Goal: Information Seeking & Learning: Learn about a topic

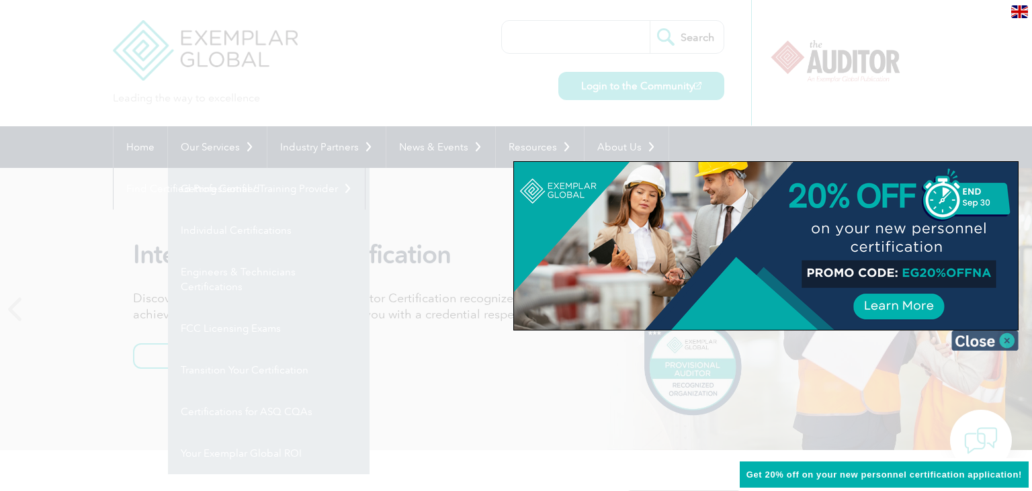
click at [1009, 344] on img at bounding box center [984, 340] width 67 height 20
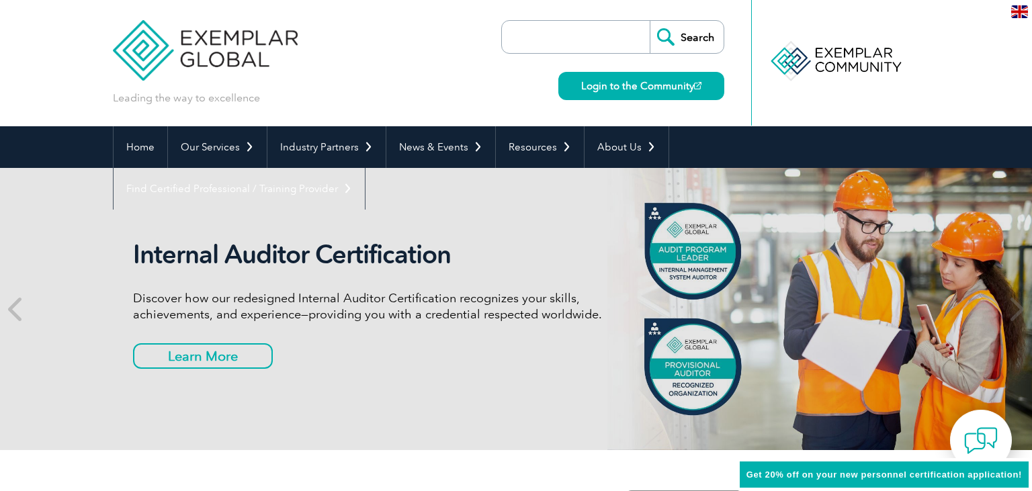
click at [0, 0] on link "Individual Certifications" at bounding box center [0, 0] width 0 height 0
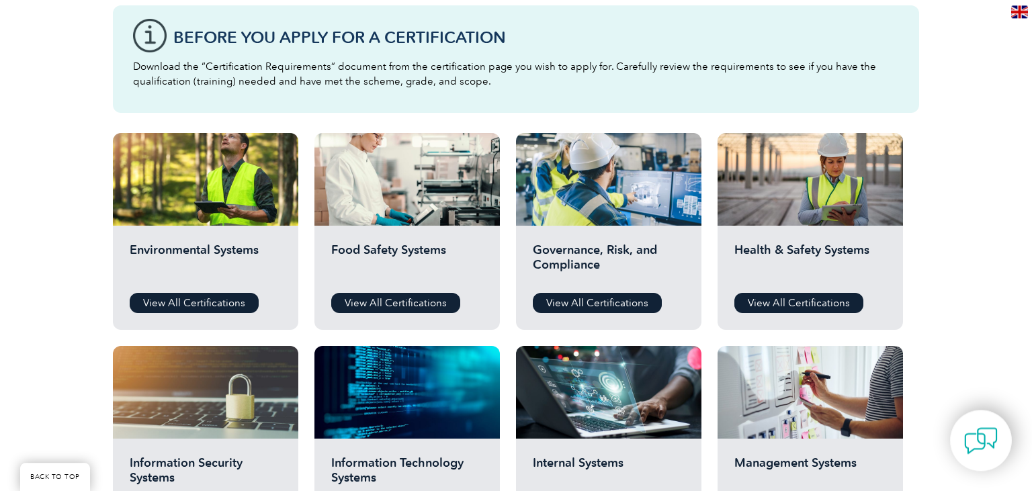
scroll to position [355, 0]
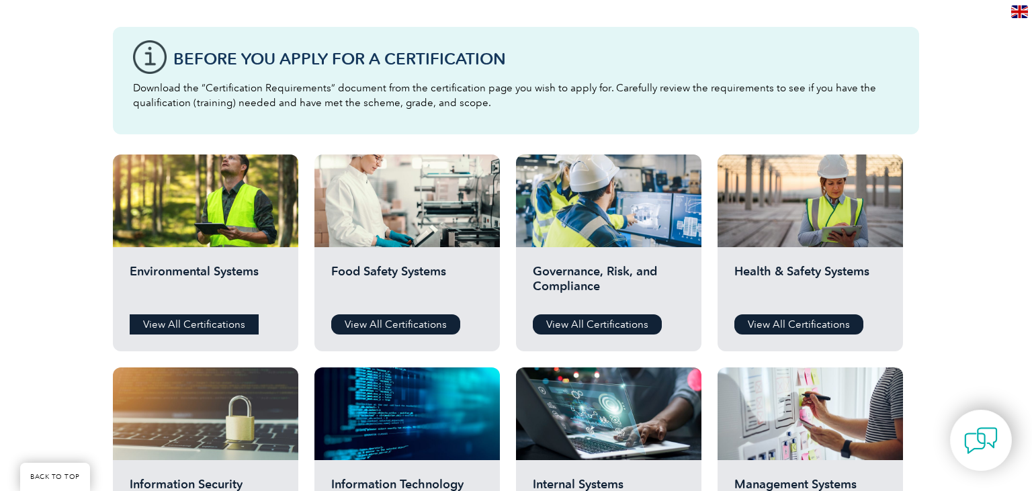
click at [183, 325] on link "View All Certifications" at bounding box center [194, 324] width 129 height 20
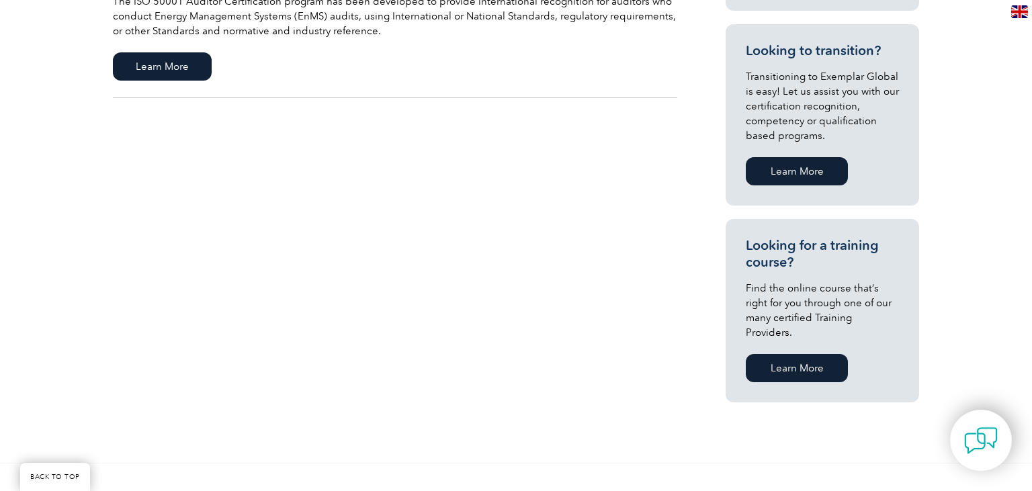
scroll to position [425, 0]
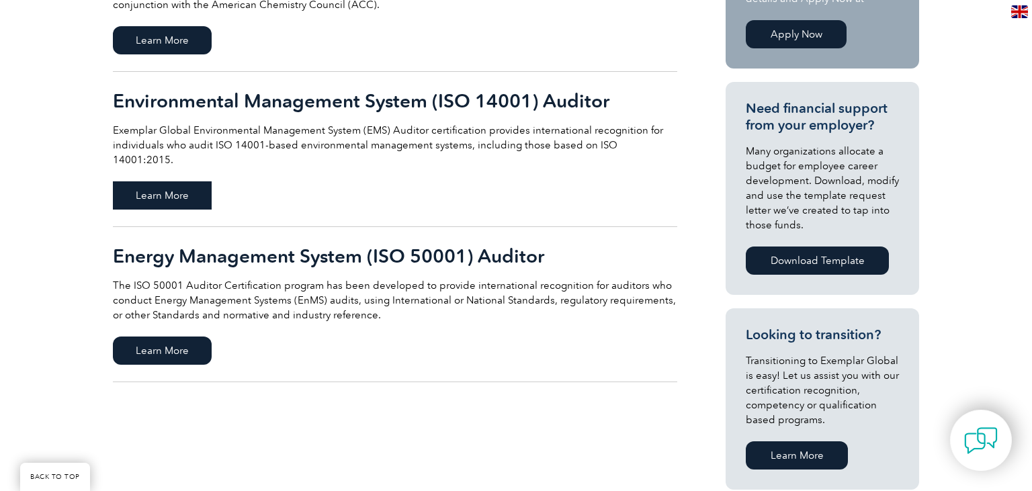
click at [165, 187] on span "Learn More" at bounding box center [162, 195] width 99 height 28
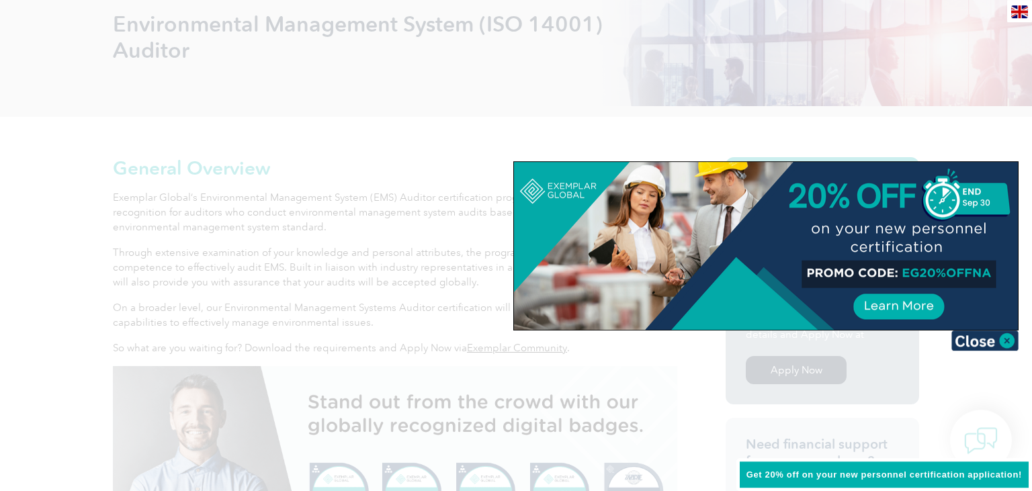
scroll to position [212, 0]
click at [982, 338] on img at bounding box center [984, 340] width 67 height 20
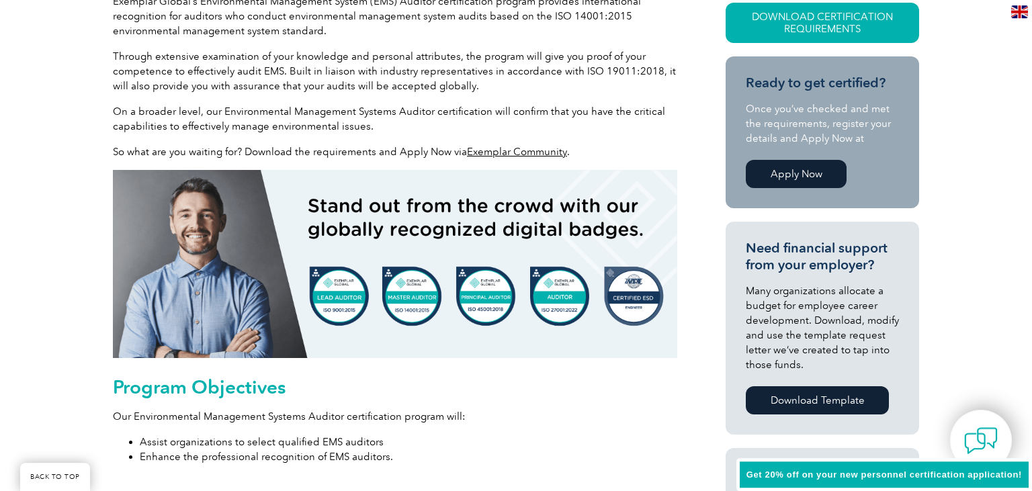
scroll to position [496, 0]
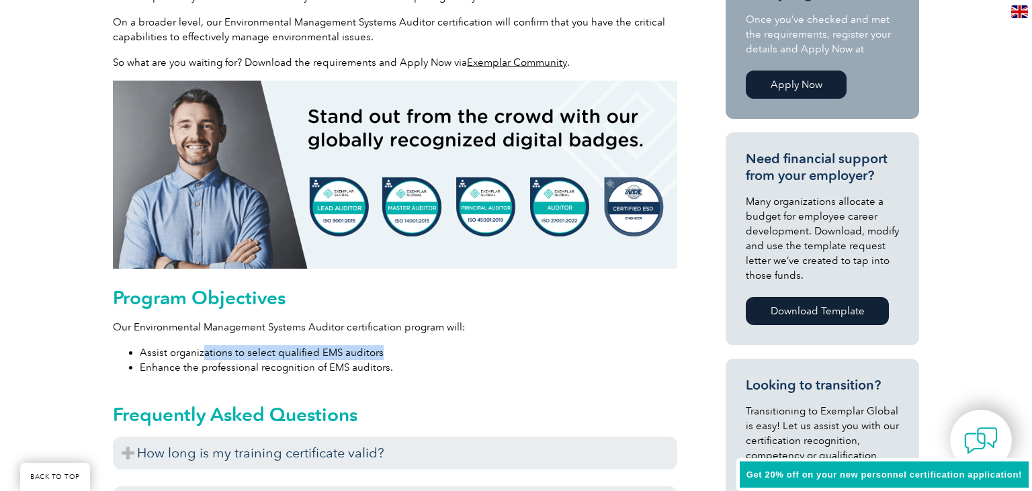
drag, startPoint x: 202, startPoint y: 353, endPoint x: 412, endPoint y: 359, distance: 209.6
click at [412, 359] on li "Assist organizations to select qualified EMS auditors" at bounding box center [408, 352] width 537 height 15
click at [232, 361] on li "Enhance the professional recognition of EMS auditors." at bounding box center [408, 367] width 537 height 15
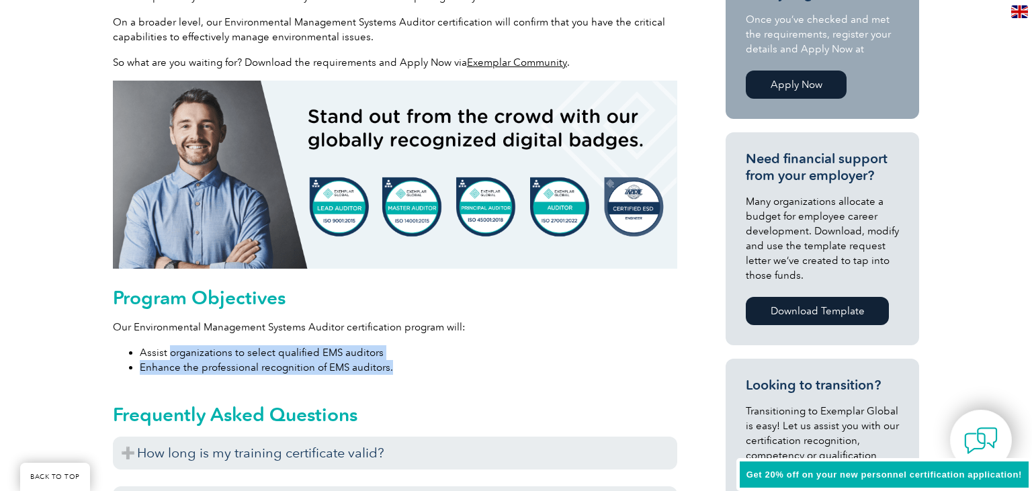
drag, startPoint x: 168, startPoint y: 356, endPoint x: 404, endPoint y: 369, distance: 236.8
click at [402, 369] on ul "Assist organizations to select qualified EMS auditors Enhance the professional …" at bounding box center [395, 360] width 564 height 30
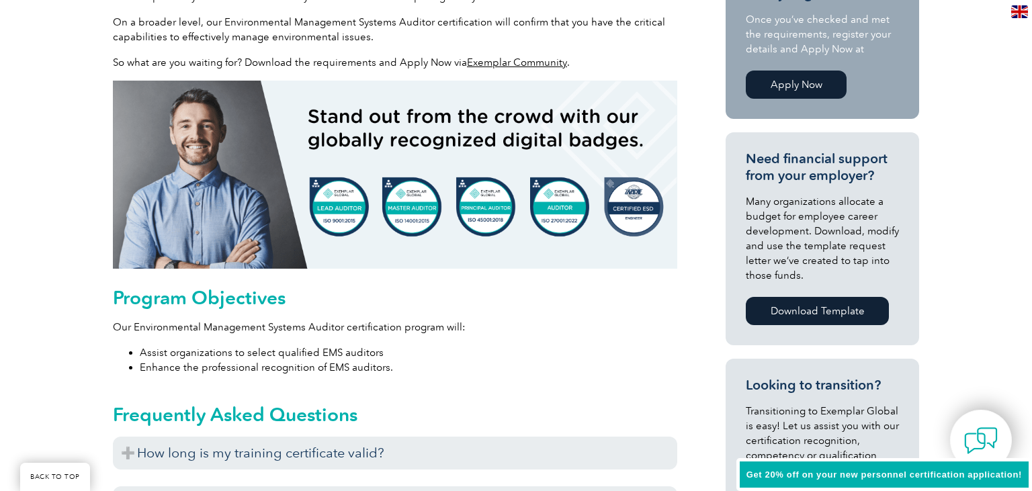
drag, startPoint x: 213, startPoint y: 362, endPoint x: 431, endPoint y: 376, distance: 218.1
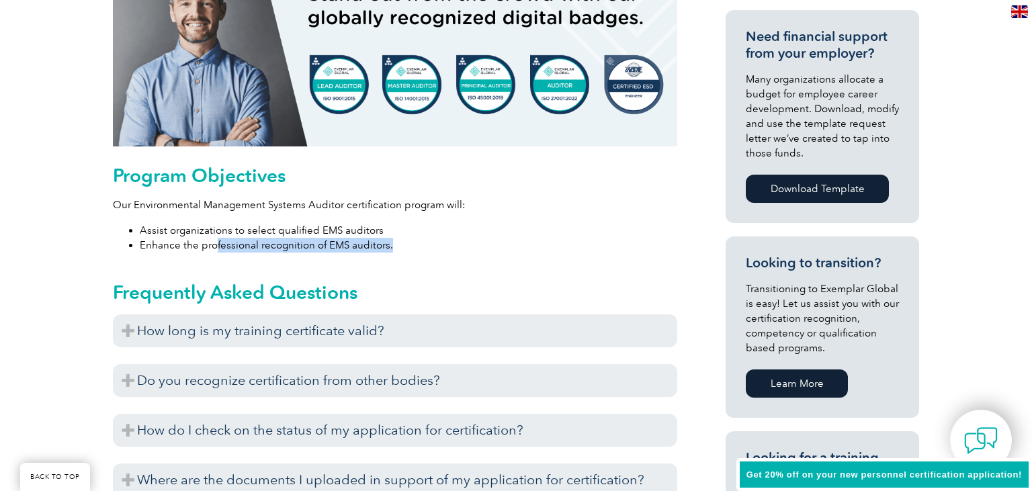
scroll to position [638, 0]
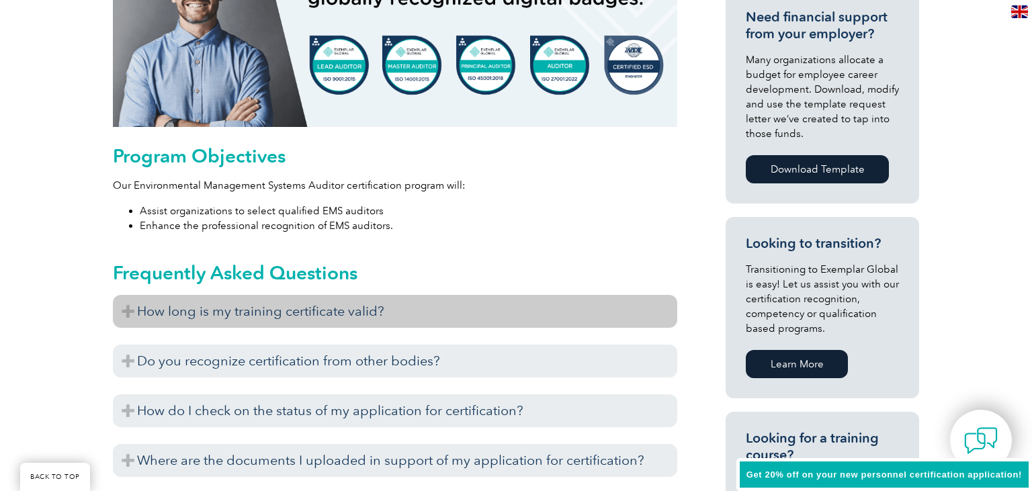
click at [332, 313] on h3 "How long is my training certificate valid?" at bounding box center [395, 311] width 564 height 33
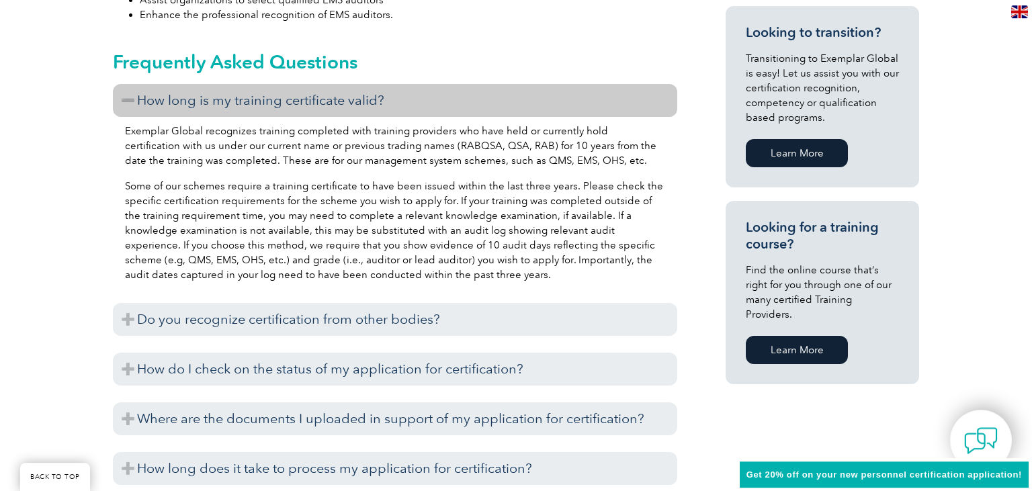
scroll to position [851, 0]
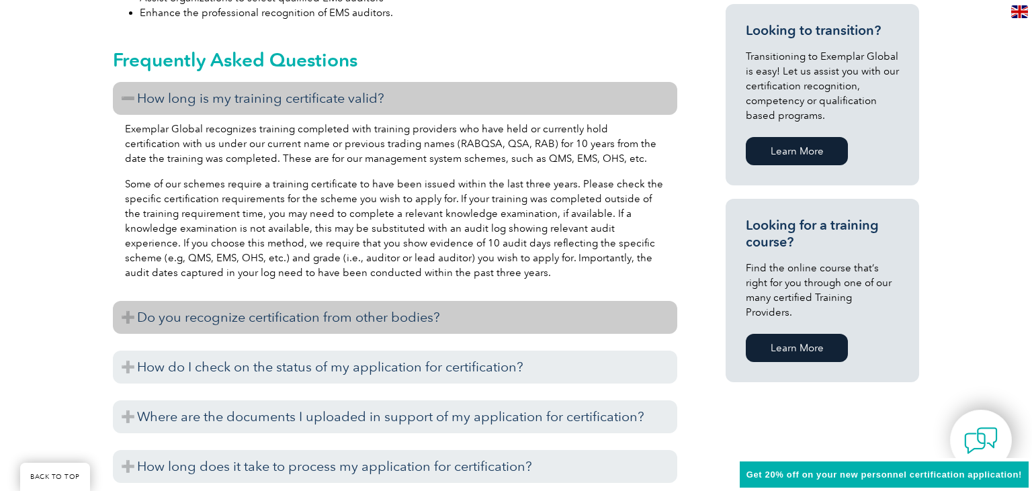
click at [227, 322] on h3 "Do you recognize certification from other bodies?" at bounding box center [395, 317] width 564 height 33
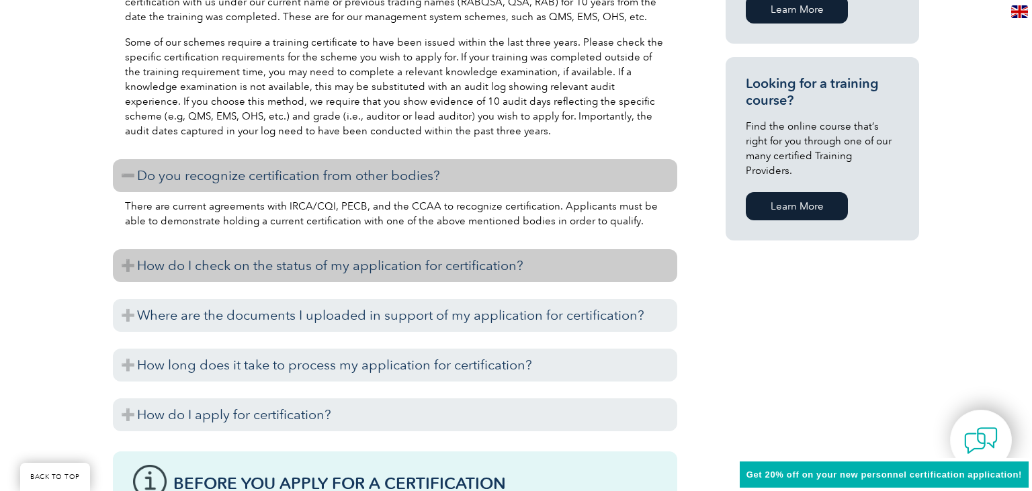
scroll to position [1064, 0]
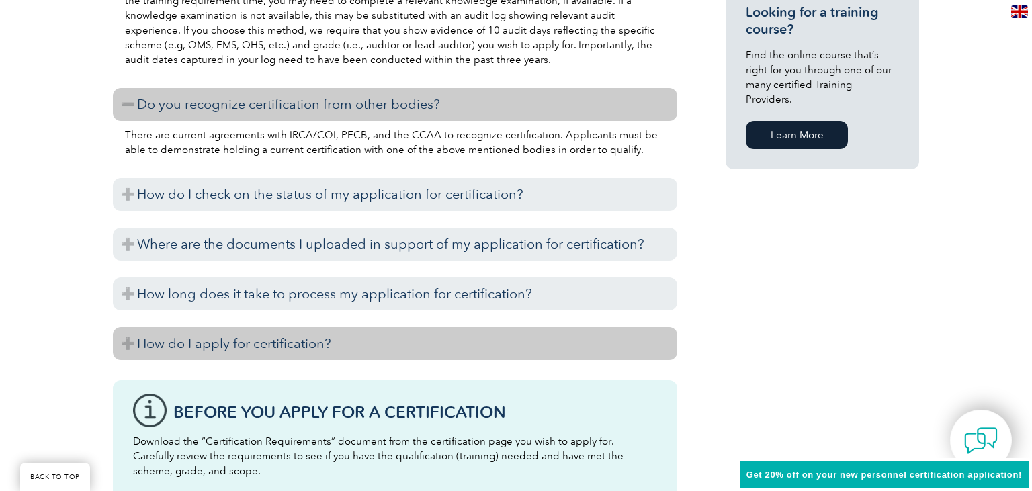
click at [243, 354] on h3 "How do I apply for certification?" at bounding box center [395, 343] width 564 height 33
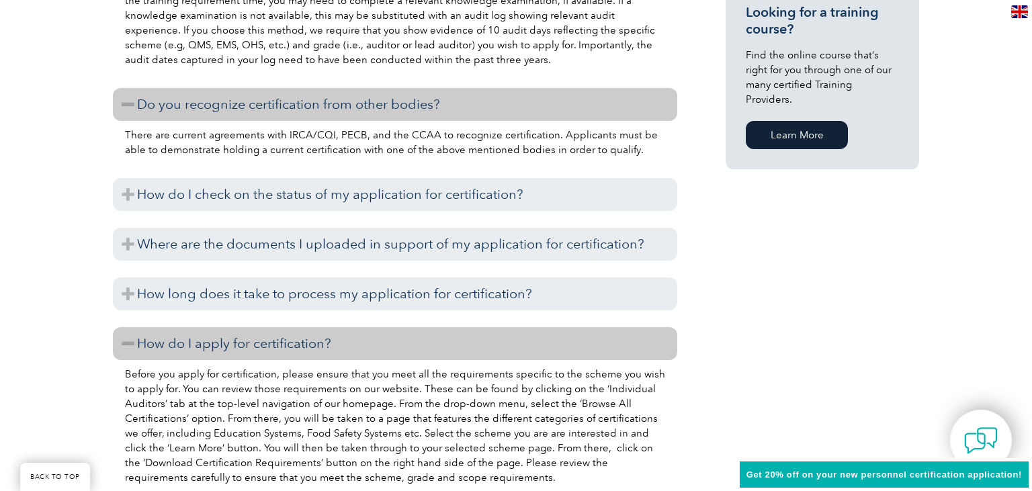
click at [821, 124] on link "Learn More" at bounding box center [797, 135] width 102 height 28
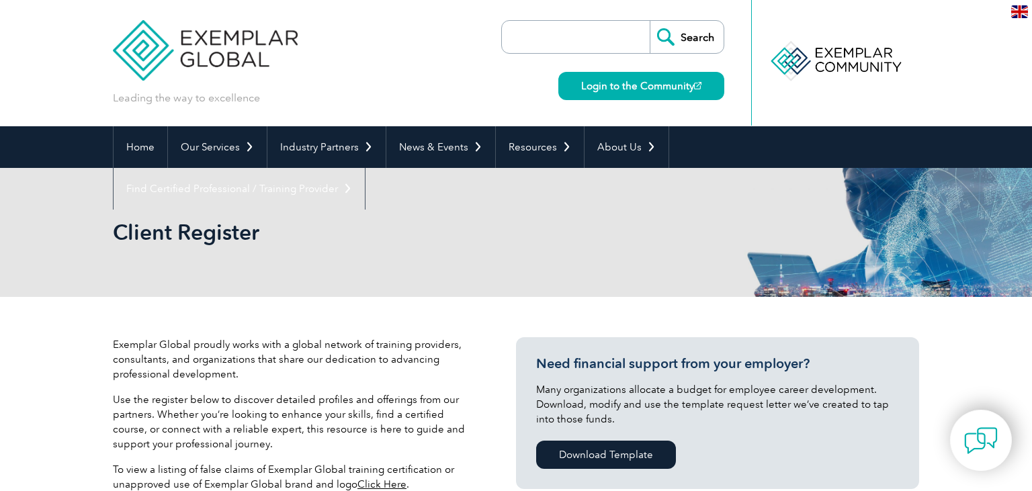
click at [595, 31] on input "search" at bounding box center [578, 37] width 141 height 32
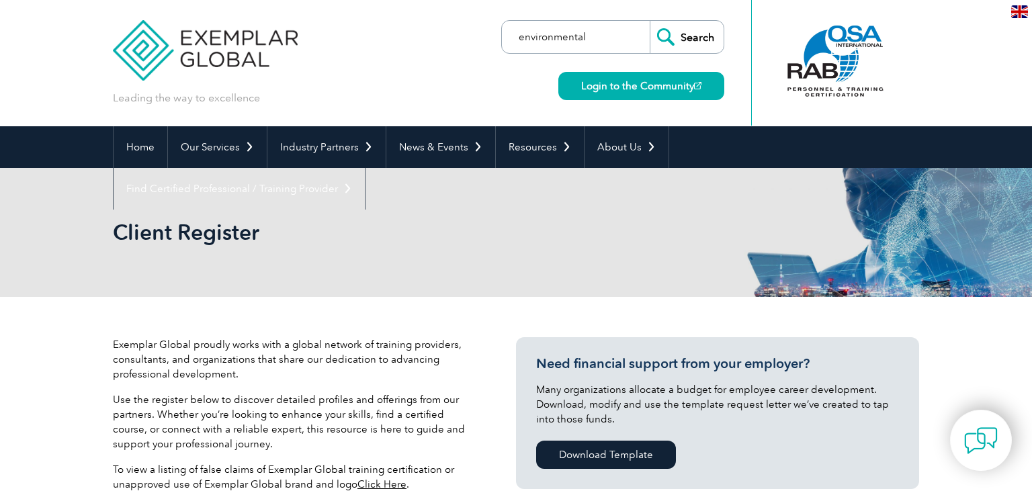
type input "environmental"
click at [649, 21] on input "Search" at bounding box center [686, 37] width 74 height 32
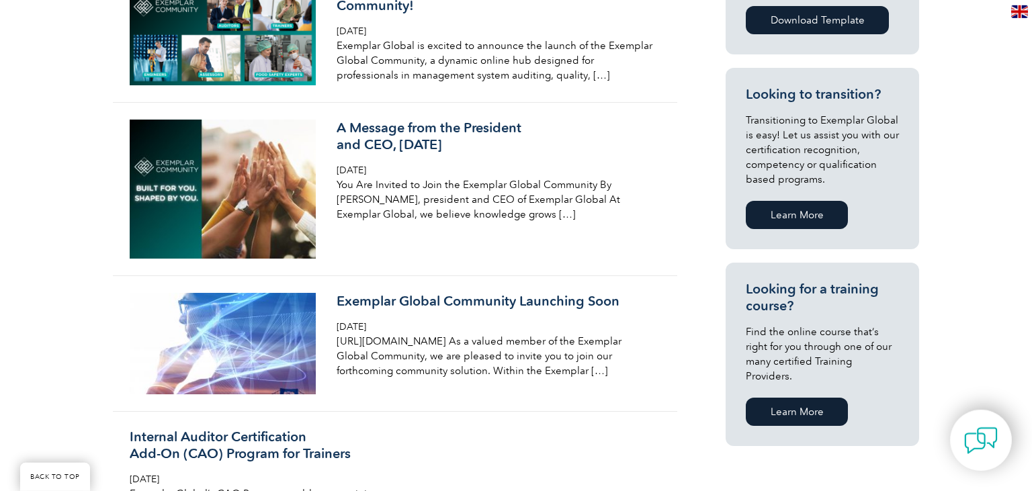
scroll to position [709, 0]
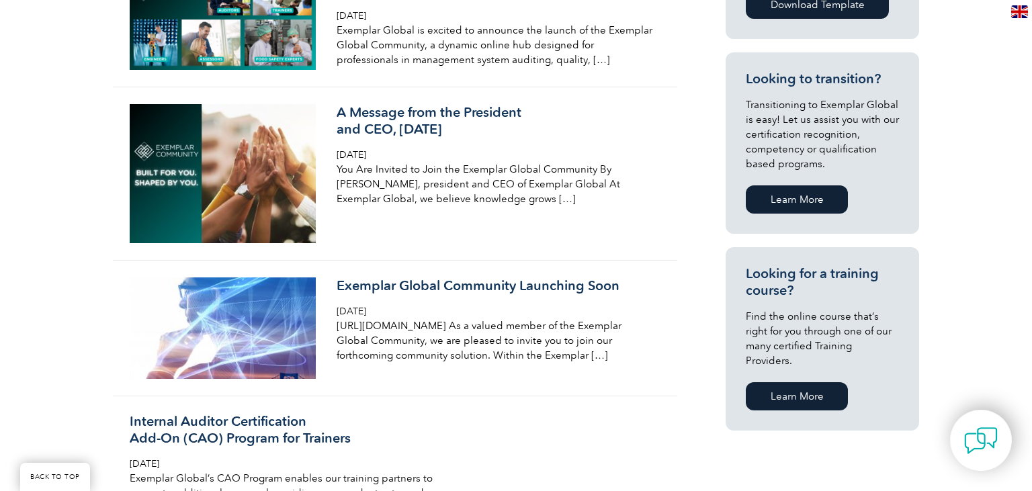
click at [807, 386] on link "Learn More" at bounding box center [797, 396] width 102 height 28
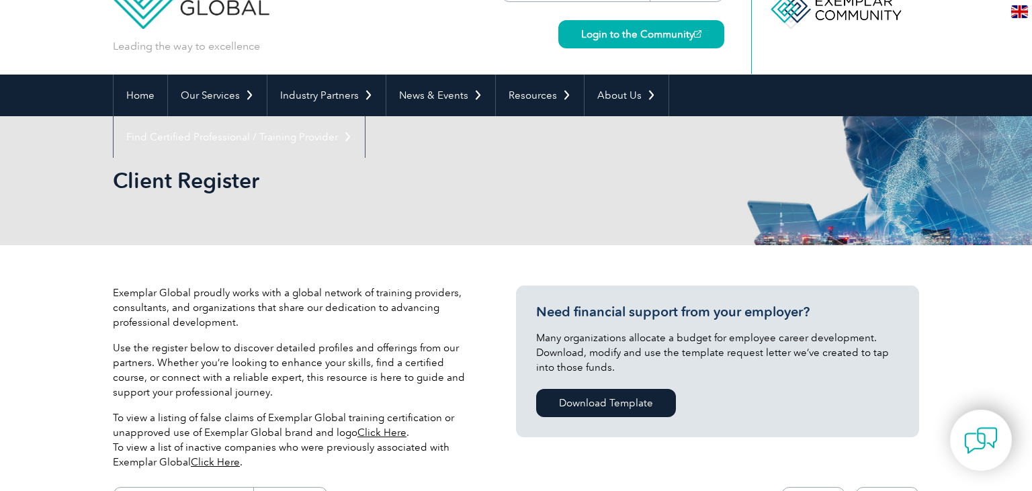
scroll to position [71, 0]
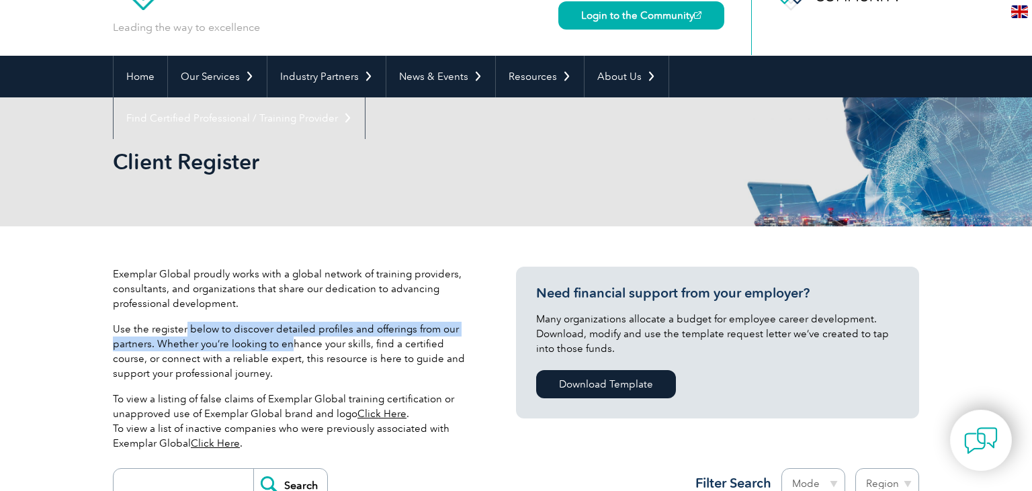
drag, startPoint x: 184, startPoint y: 328, endPoint x: 289, endPoint y: 344, distance: 105.9
click at [289, 344] on p "Use the register below to discover detailed profiles and offerings from our par…" at bounding box center [294, 351] width 363 height 59
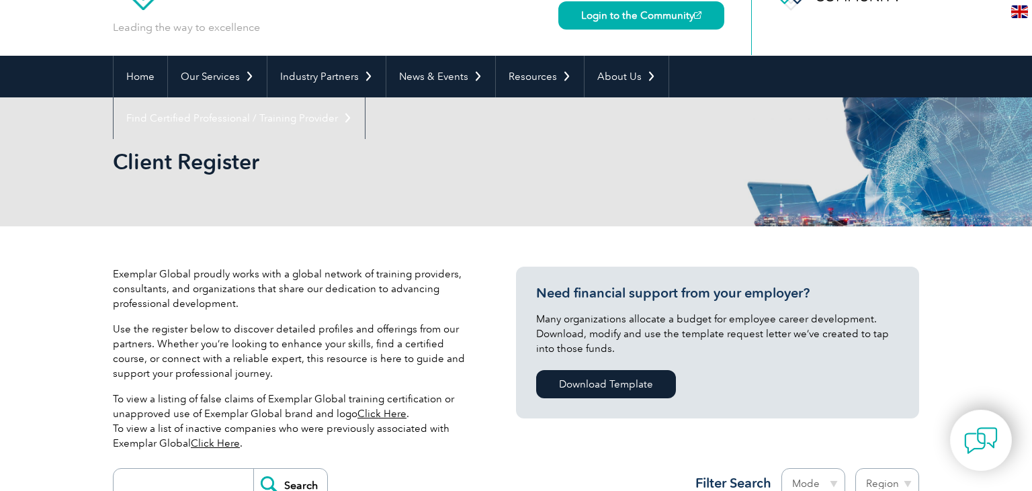
click at [297, 354] on p "Use the register below to discover detailed profiles and offerings from our par…" at bounding box center [294, 351] width 363 height 59
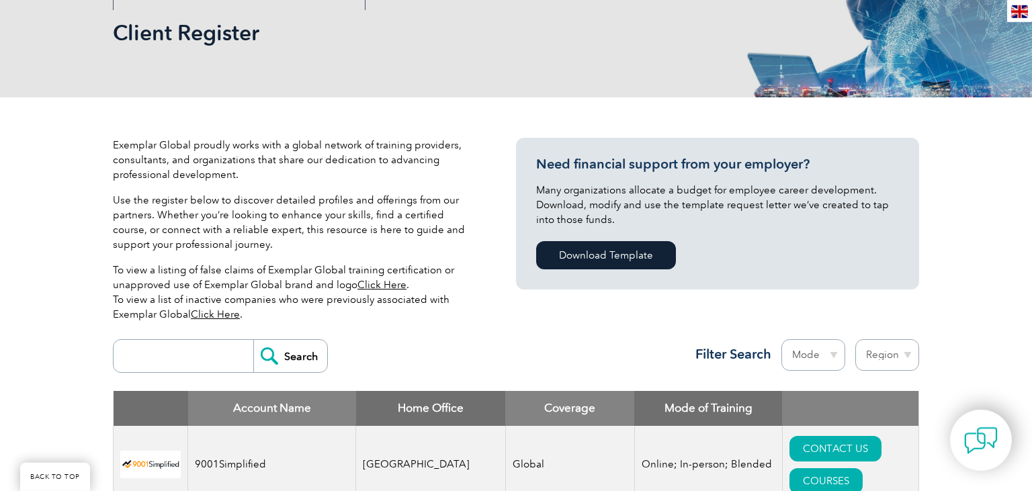
scroll to position [212, 0]
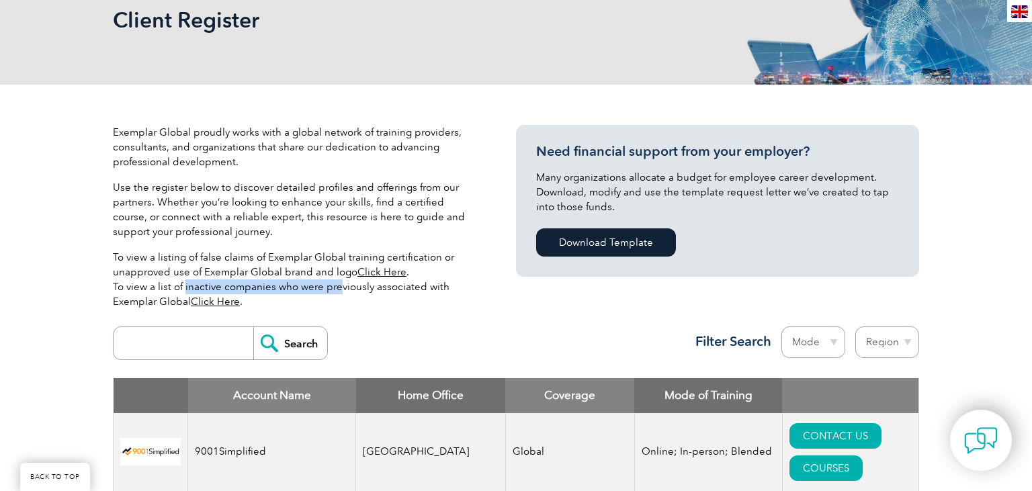
drag, startPoint x: 182, startPoint y: 287, endPoint x: 337, endPoint y: 286, distance: 155.1
click at [335, 286] on p "To view a listing of false claims of Exemplar Global training certification or …" at bounding box center [294, 279] width 363 height 59
click at [337, 286] on p "To view a listing of false claims of Exemplar Global training certification or …" at bounding box center [294, 279] width 363 height 59
drag, startPoint x: 266, startPoint y: 287, endPoint x: 424, endPoint y: 289, distance: 157.8
click at [412, 287] on p "To view a listing of false claims of Exemplar Global training certification or …" at bounding box center [294, 279] width 363 height 59
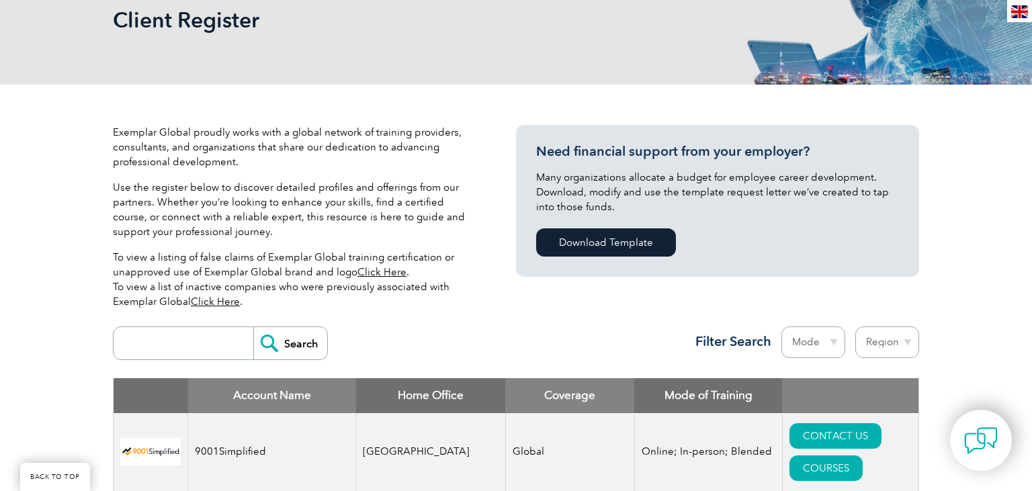
click at [424, 289] on p "To view a listing of false claims of Exemplar Global training certification or …" at bounding box center [294, 279] width 363 height 59
click at [191, 336] on input "search" at bounding box center [186, 343] width 133 height 32
click at [152, 356] on input "search" at bounding box center [186, 343] width 133 height 32
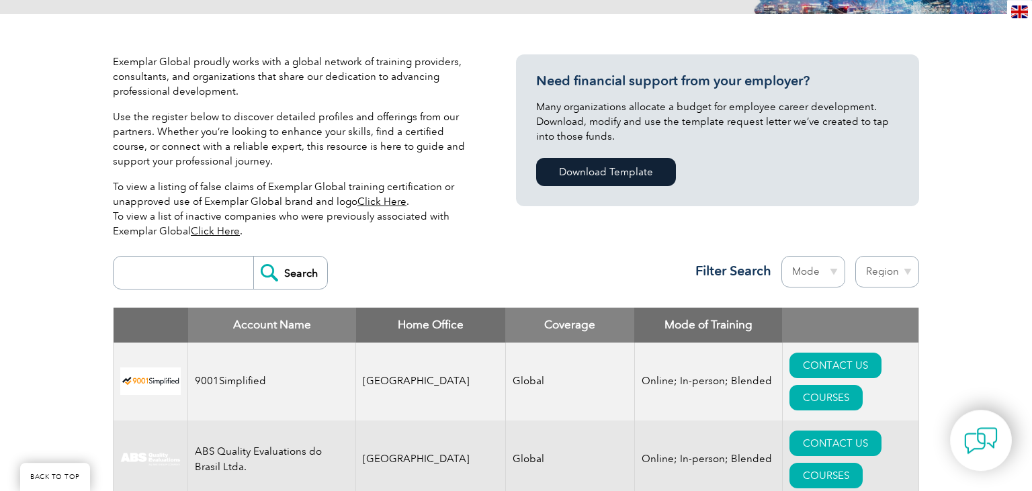
scroll to position [283, 0]
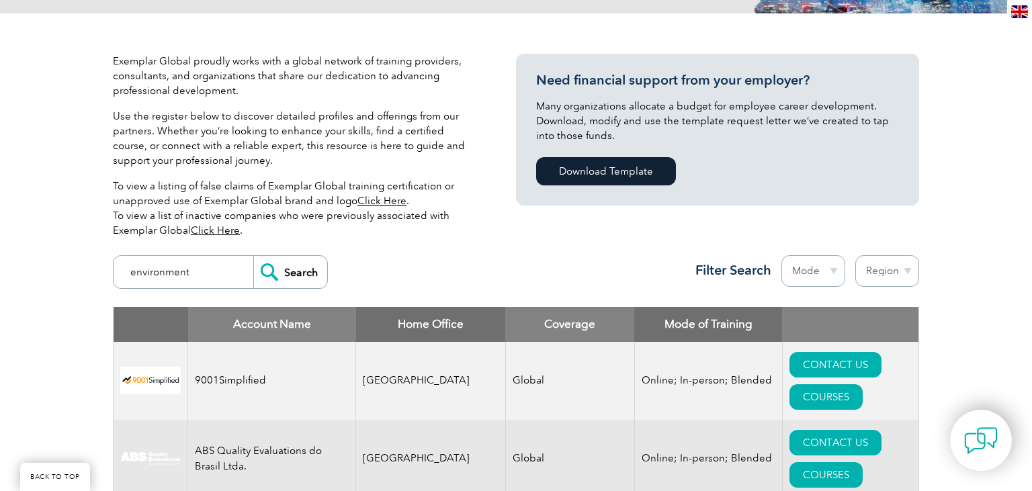
type input "environment"
click at [253, 256] on input "Search" at bounding box center [290, 272] width 74 height 32
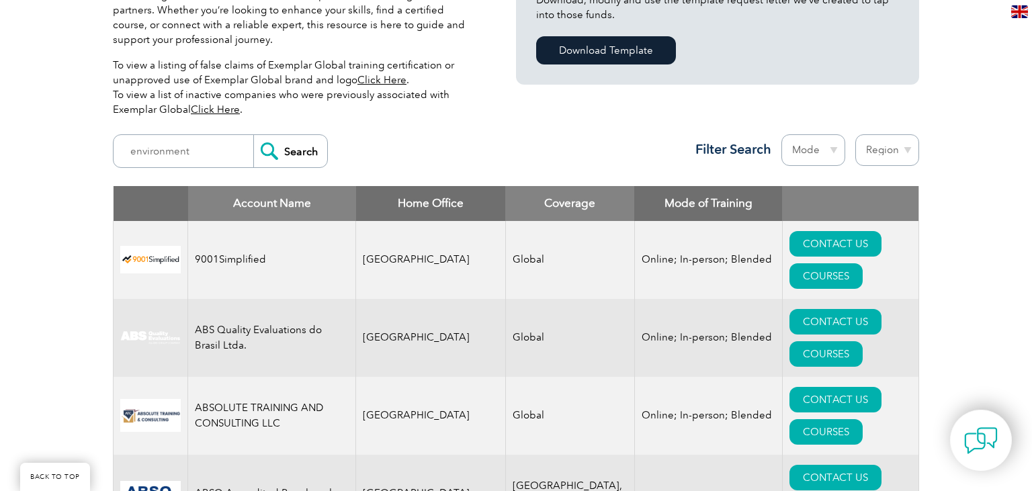
scroll to position [425, 0]
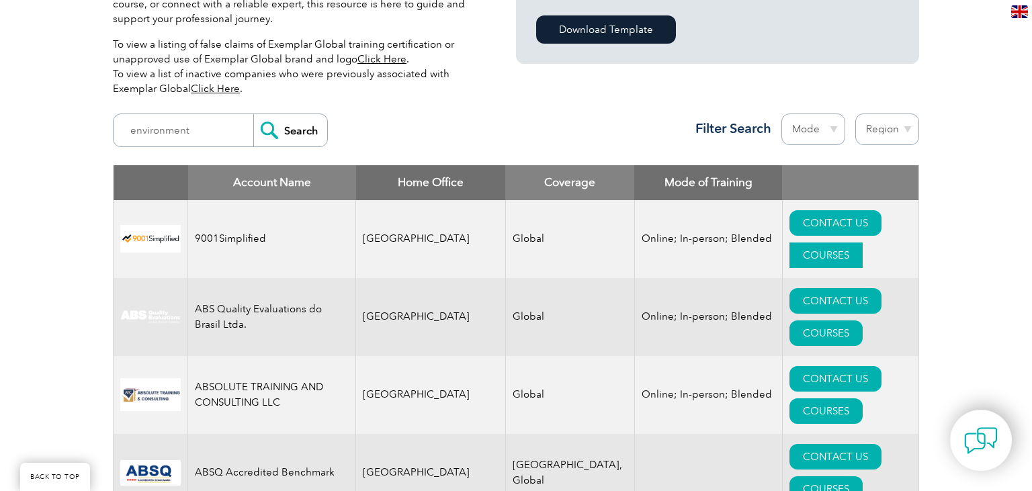
click at [862, 242] on link "COURSES" at bounding box center [825, 255] width 73 height 26
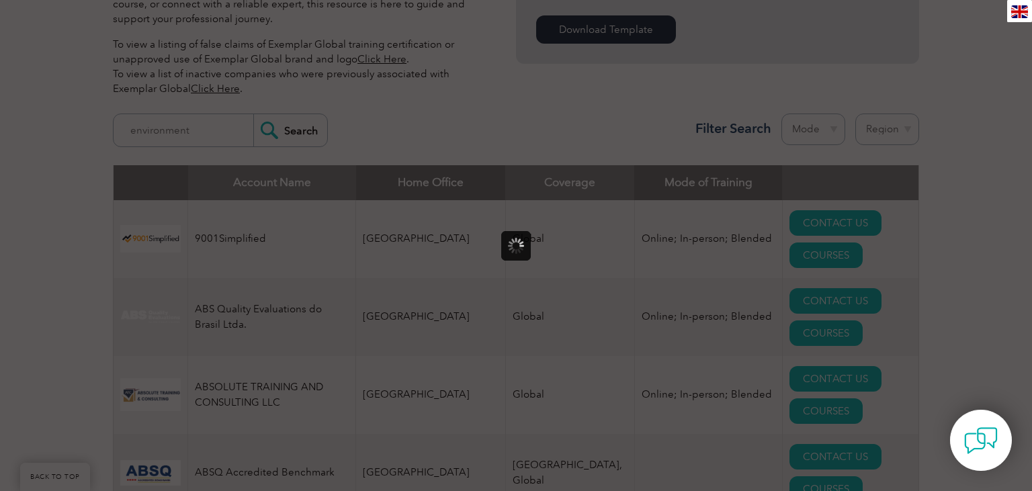
scroll to position [0, 0]
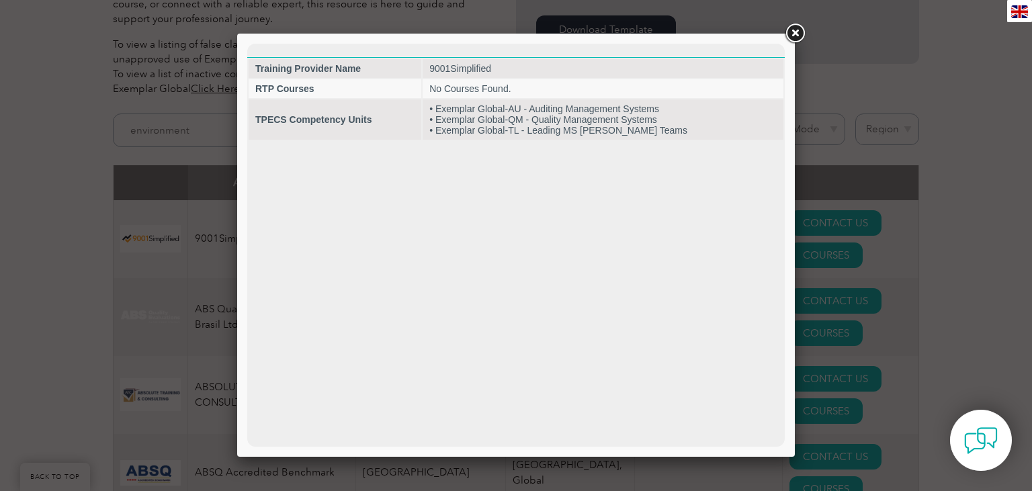
click at [797, 33] on link at bounding box center [794, 33] width 24 height 24
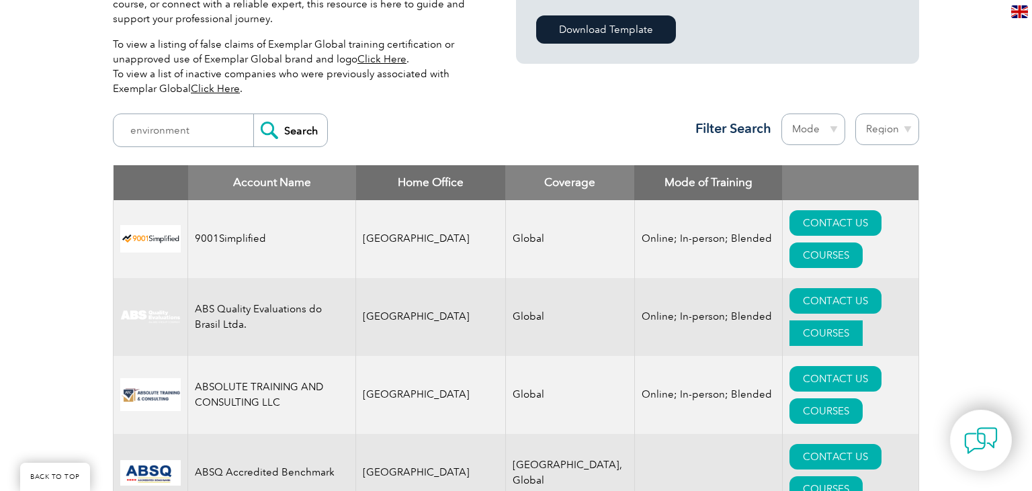
click at [844, 320] on link "COURSES" at bounding box center [825, 333] width 73 height 26
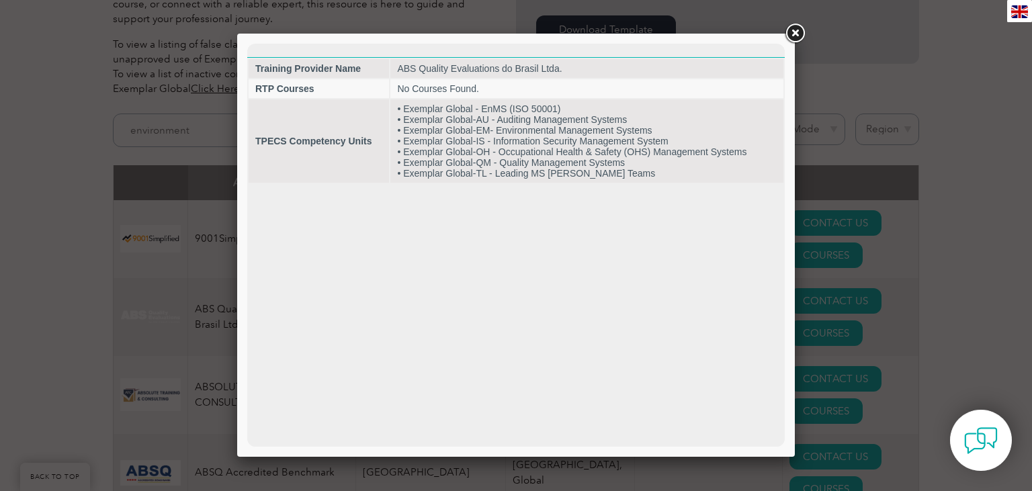
click at [790, 36] on link at bounding box center [794, 33] width 24 height 24
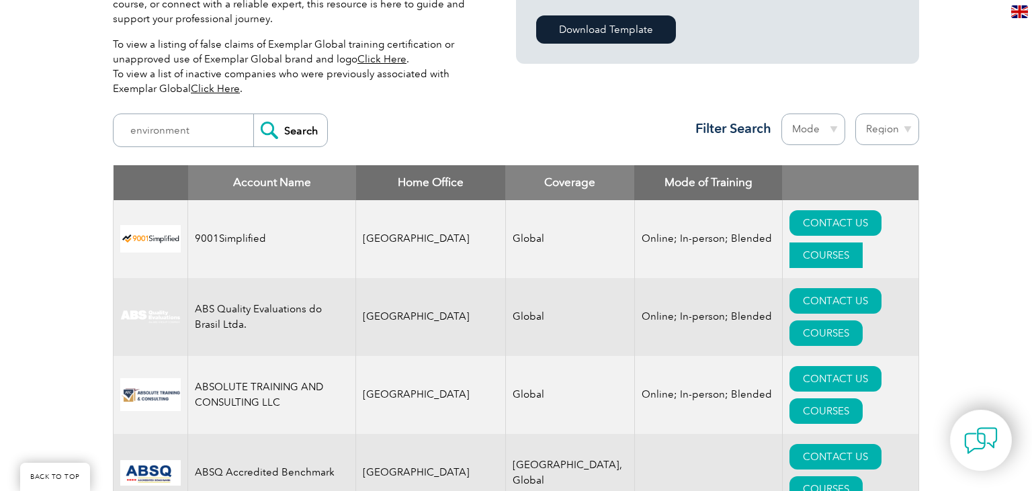
click at [843, 242] on link "COURSES" at bounding box center [825, 255] width 73 height 26
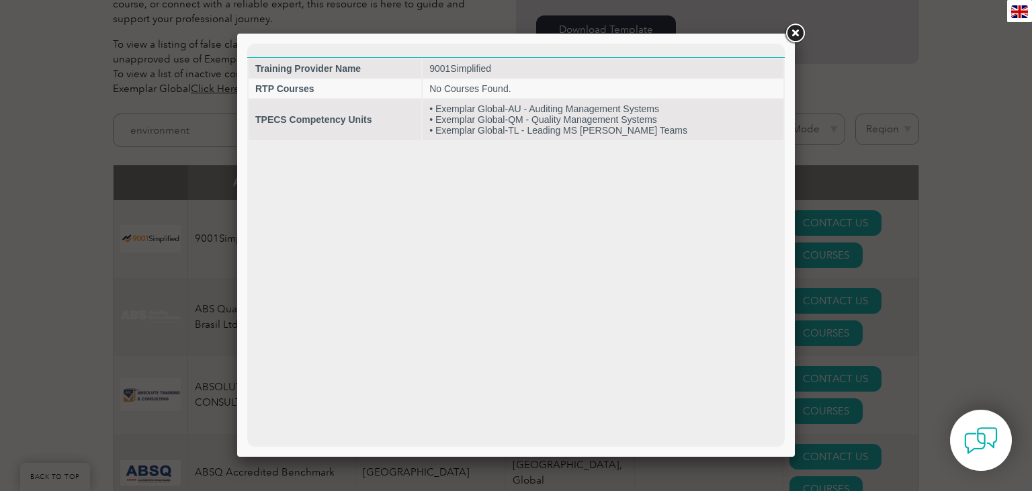
click at [799, 36] on link at bounding box center [794, 33] width 24 height 24
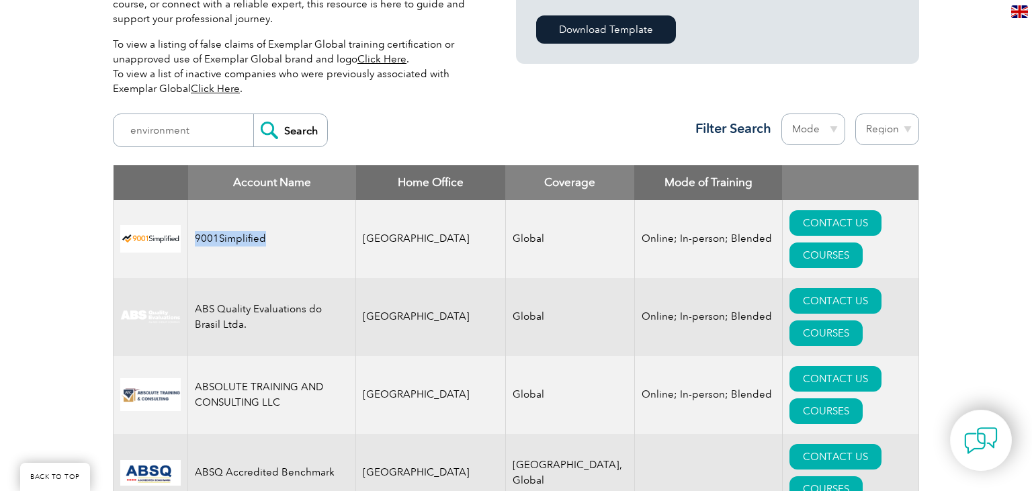
drag, startPoint x: 189, startPoint y: 217, endPoint x: 259, endPoint y: 219, distance: 69.9
click at [259, 219] on td "9001Simplified" at bounding box center [272, 239] width 168 height 78
copy td "9001Simplified"
click at [861, 242] on link "COURSES" at bounding box center [825, 255] width 73 height 26
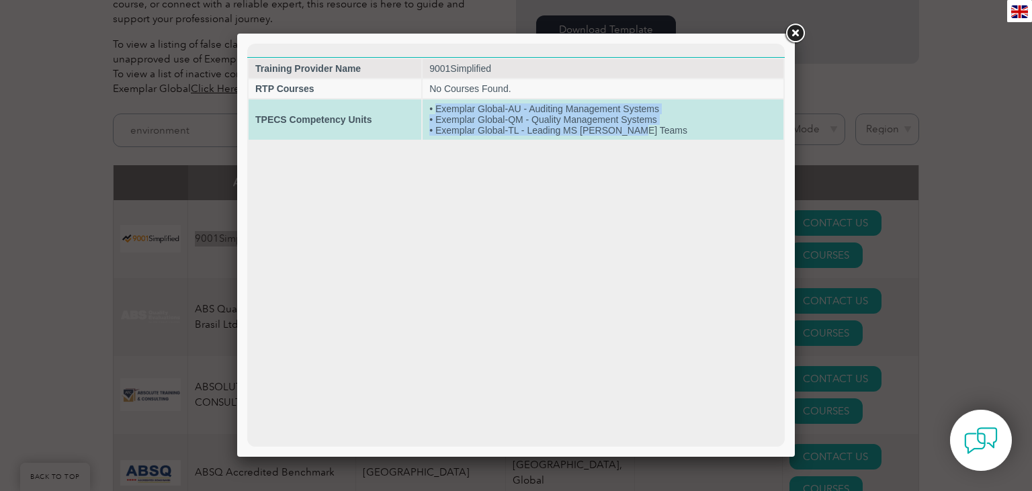
drag, startPoint x: 449, startPoint y: 109, endPoint x: 660, endPoint y: 133, distance: 212.2
click at [660, 133] on td "• Exemplar Global-AU - Auditing Management Systems • Exemplar Global-QM - Quali…" at bounding box center [602, 119] width 361 height 40
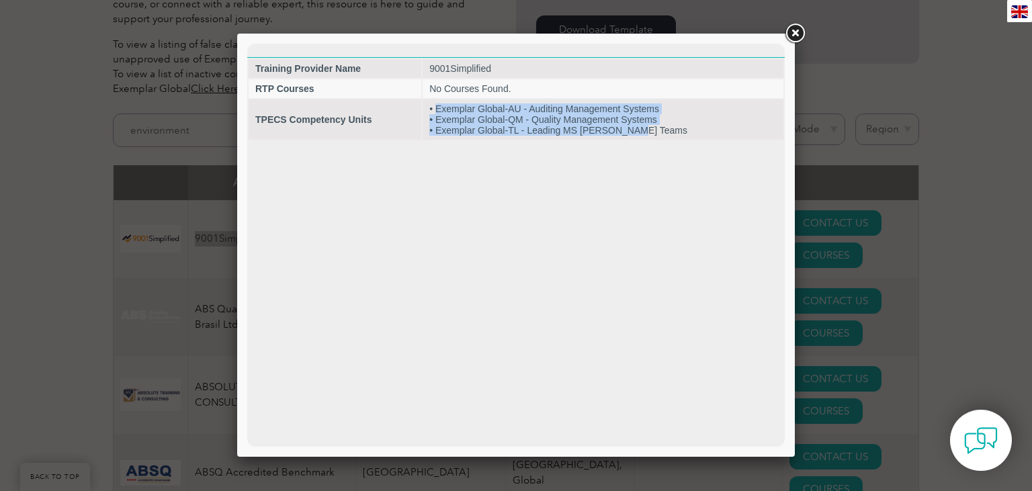
copy td "Exemplar Global-AU - Auditing Management Systems • Exemplar Global-QM - Quality…"
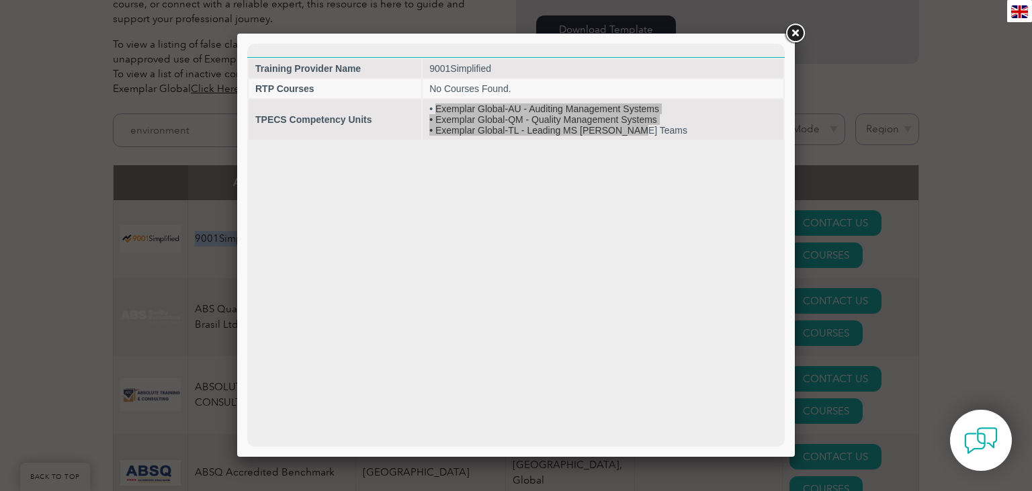
click at [788, 30] on link at bounding box center [794, 33] width 24 height 24
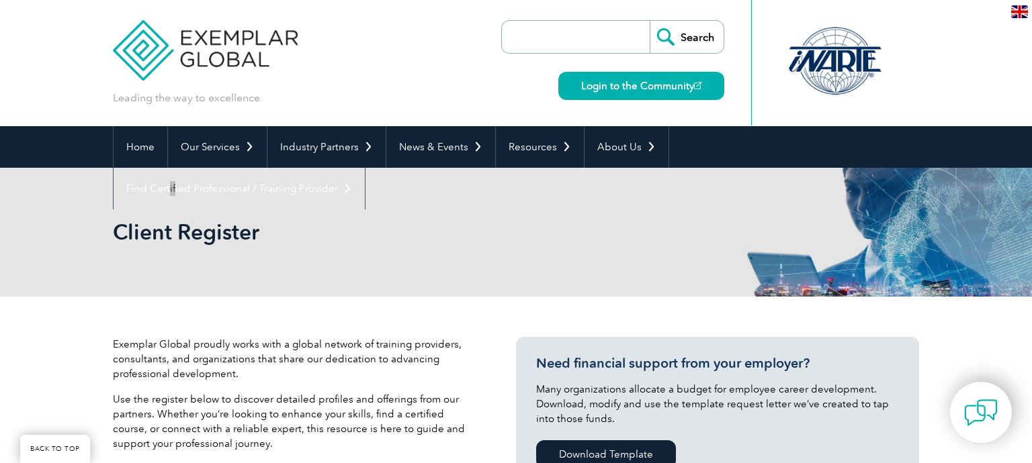
scroll to position [6496, 0]
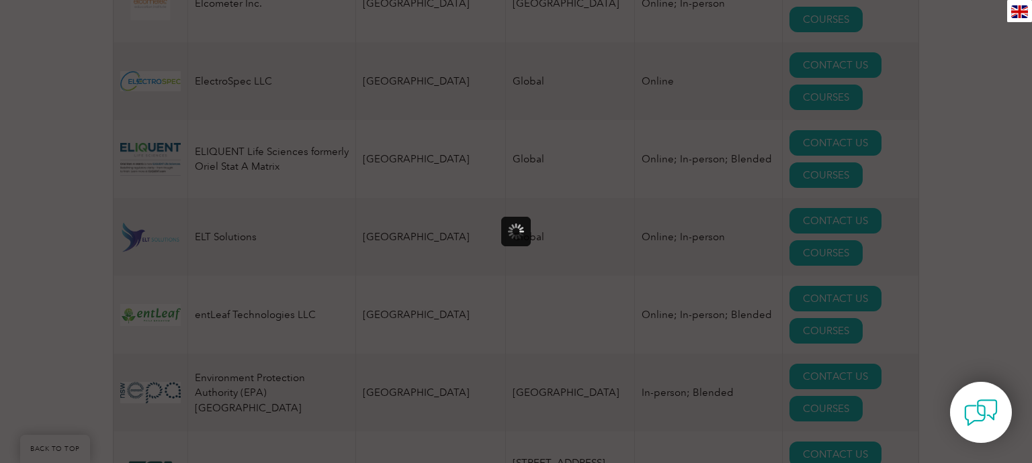
scroll to position [0, 0]
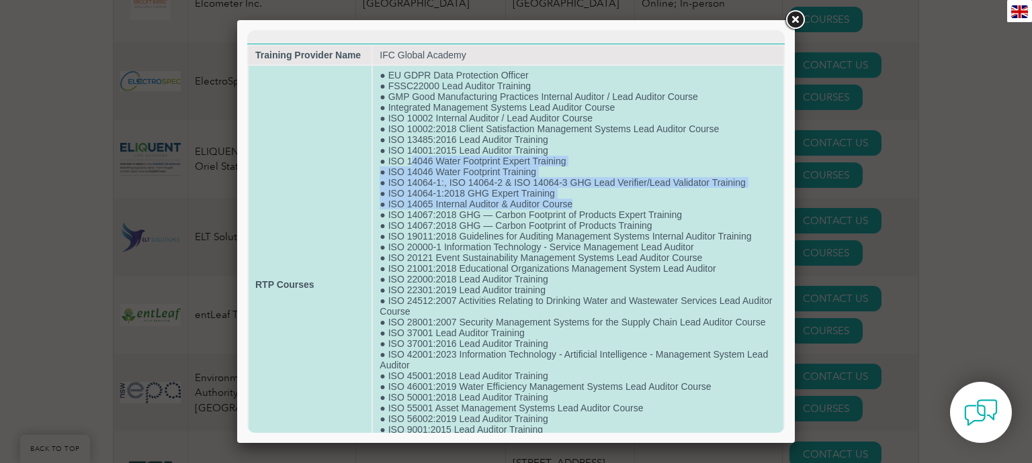
drag, startPoint x: 410, startPoint y: 165, endPoint x: 599, endPoint y: 210, distance: 193.9
click at [599, 210] on td "● EU GDPR Data Protection Officer ● FSSC22000 Lead Auditor Training ● GMP Good …" at bounding box center [578, 285] width 410 height 438
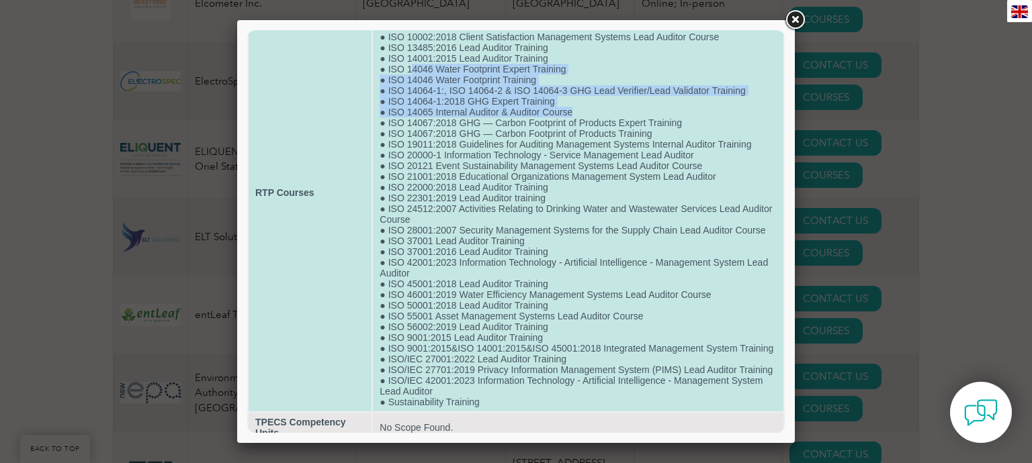
scroll to position [126, 0]
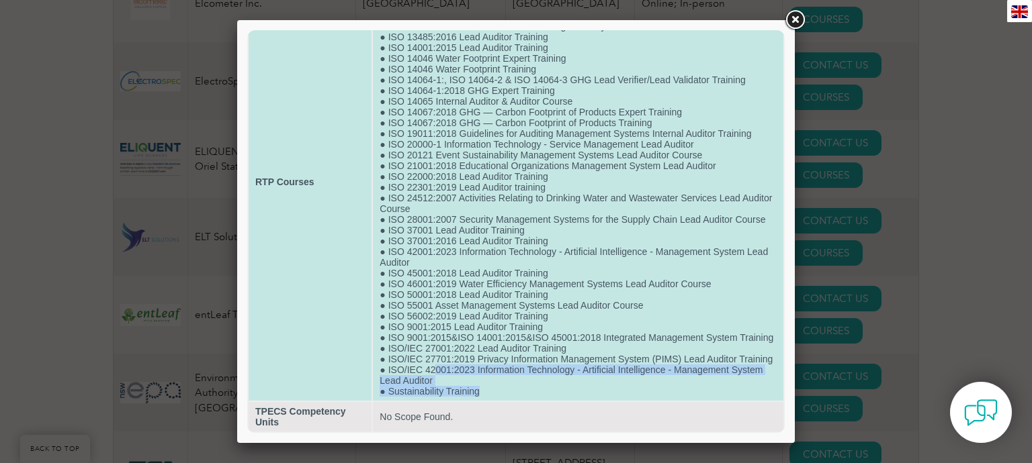
drag, startPoint x: 435, startPoint y: 367, endPoint x: 591, endPoint y: 388, distance: 158.0
click at [591, 388] on td "● EU GDPR Data Protection Officer ● FSSC22000 Lead Auditor Training ● GMP Good …" at bounding box center [578, 182] width 410 height 438
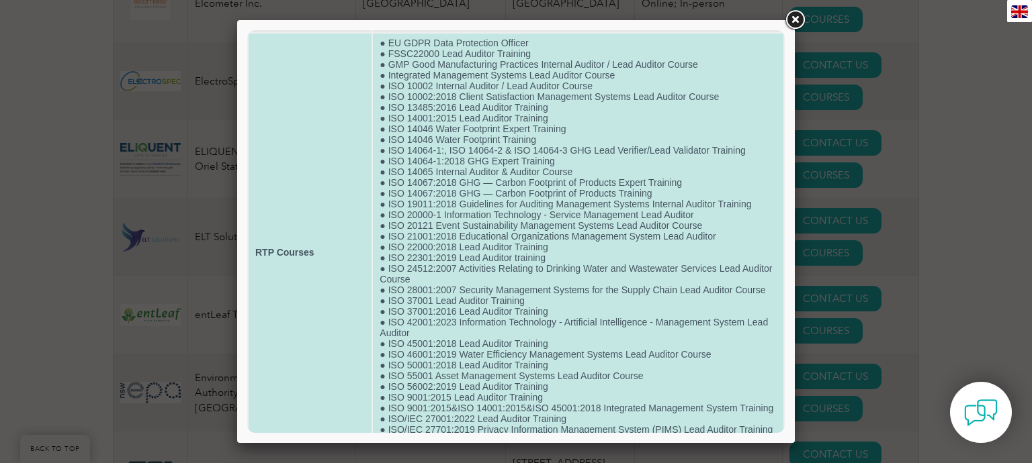
scroll to position [0, 0]
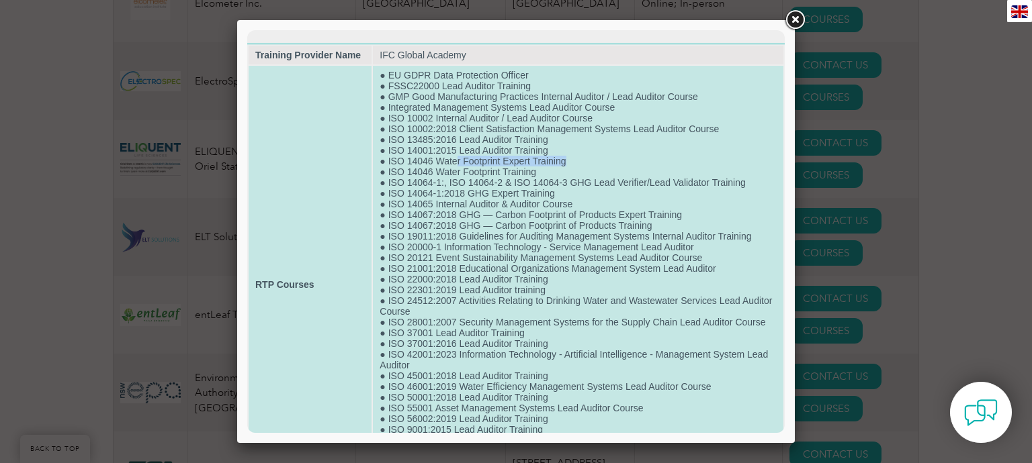
drag, startPoint x: 458, startPoint y: 165, endPoint x: 610, endPoint y: 167, distance: 151.8
click at [610, 167] on td "● EU GDPR Data Protection Officer ● FSSC22000 Lead Auditor Training ● GMP Good …" at bounding box center [578, 285] width 410 height 438
drag, startPoint x: 410, startPoint y: 165, endPoint x: 553, endPoint y: 187, distance: 145.3
click at [553, 187] on td "● EU GDPR Data Protection Officer ● FSSC22000 Lead Auditor Training ● GMP Good …" at bounding box center [578, 285] width 410 height 438
click at [598, 199] on td "● EU GDPR Data Protection Officer ● FSSC22000 Lead Auditor Training ● GMP Good …" at bounding box center [578, 285] width 410 height 438
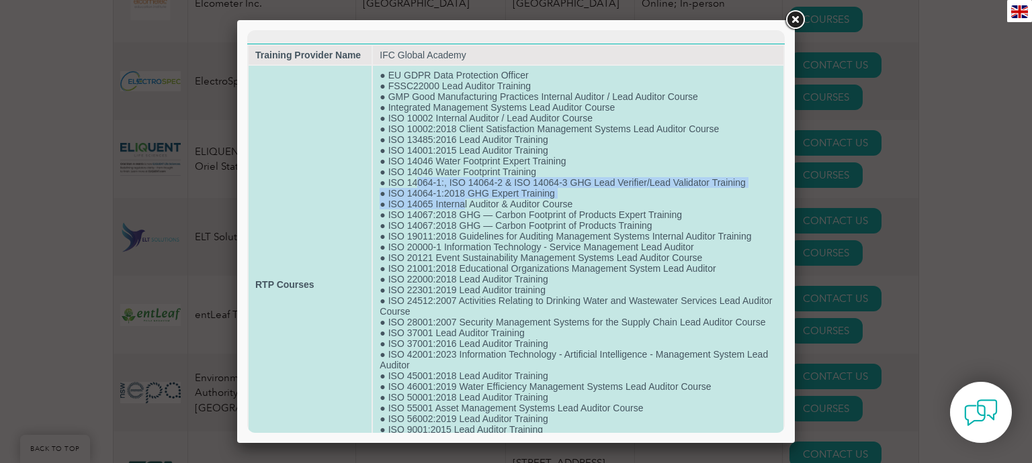
drag, startPoint x: 418, startPoint y: 189, endPoint x: 465, endPoint y: 212, distance: 52.3
click at [465, 212] on td "● EU GDPR Data Protection Officer ● FSSC22000 Lead Auditor Training ● GMP Good …" at bounding box center [578, 285] width 410 height 438
click at [493, 214] on td "● EU GDPR Data Protection Officer ● FSSC22000 Lead Auditor Training ● GMP Good …" at bounding box center [578, 285] width 410 height 438
drag, startPoint x: 409, startPoint y: 209, endPoint x: 592, endPoint y: 209, distance: 182.7
click at [592, 209] on td "● EU GDPR Data Protection Officer ● FSSC22000 Lead Auditor Training ● GMP Good …" at bounding box center [578, 285] width 410 height 438
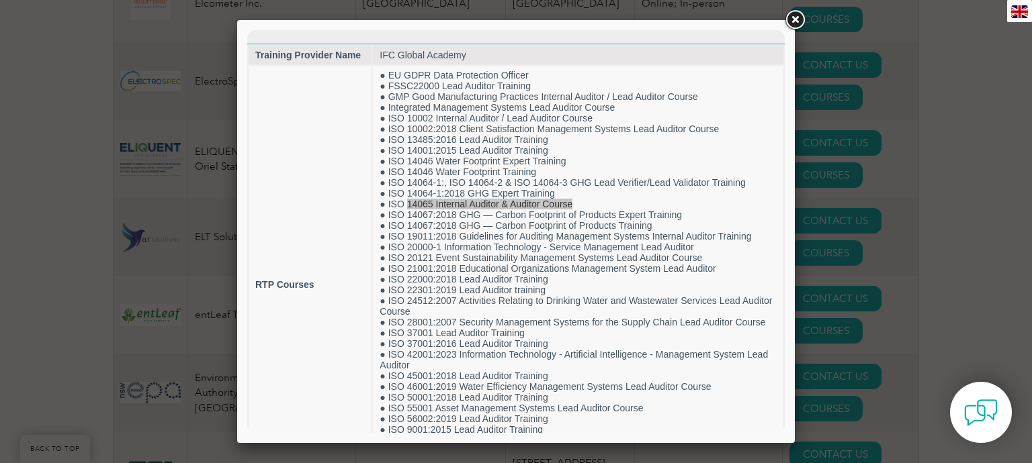
click at [796, 16] on link at bounding box center [794, 20] width 24 height 24
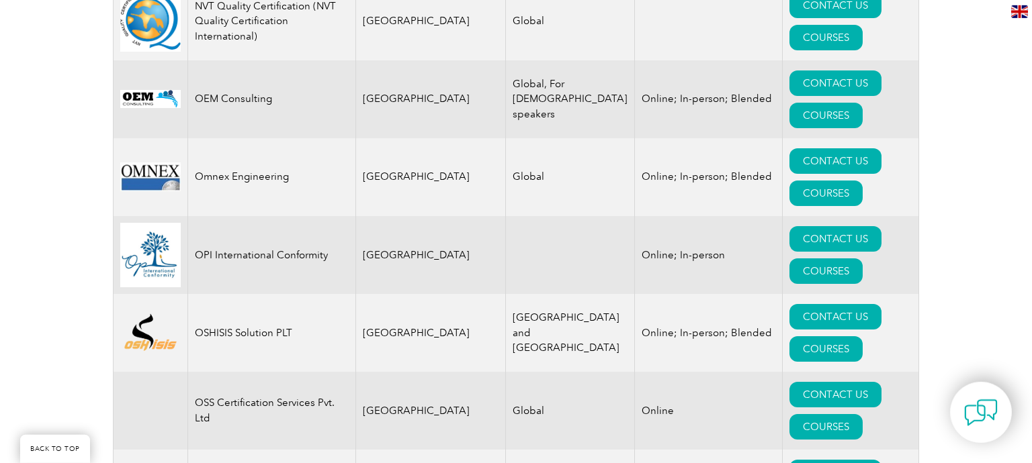
scroll to position [1173, 0]
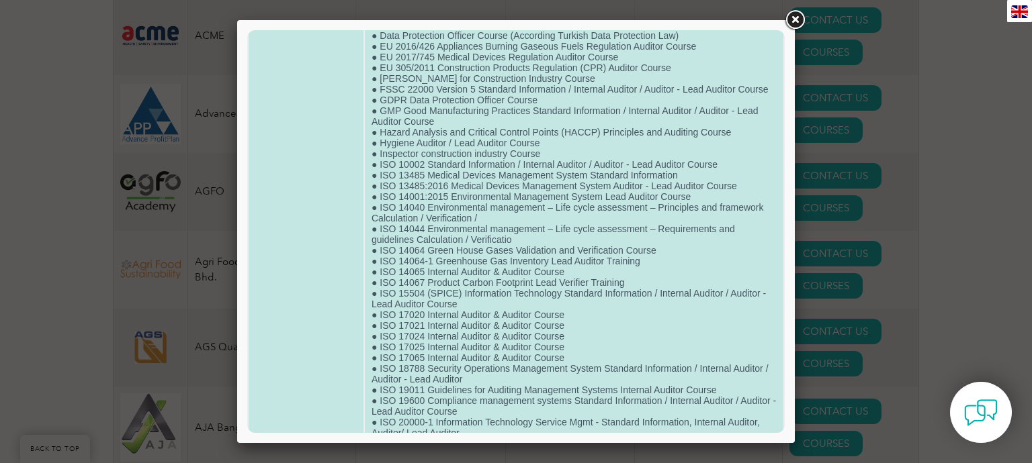
scroll to position [212, 0]
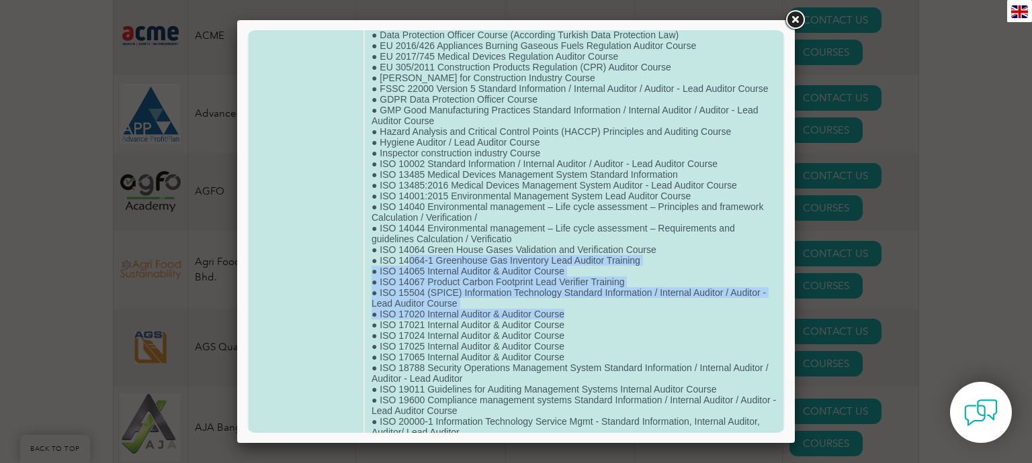
drag, startPoint x: 410, startPoint y: 278, endPoint x: 588, endPoint y: 332, distance: 186.6
click at [588, 332] on td "● 2006/42/EC Machinery Directive (MD) Auditor Course ● 2010/35/EU Transportable…" at bounding box center [574, 443] width 418 height 1158
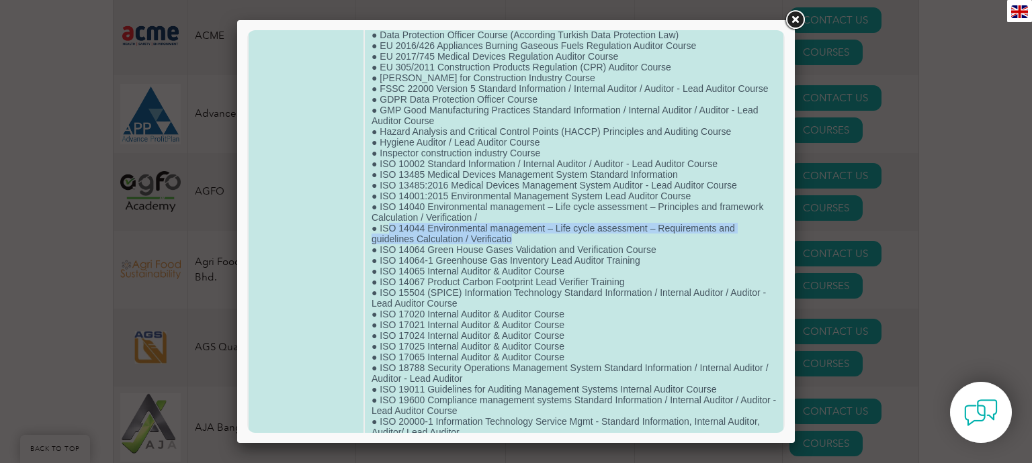
drag, startPoint x: 387, startPoint y: 246, endPoint x: 608, endPoint y: 258, distance: 222.0
click at [608, 258] on td "● 2006/42/EC Machinery Directive (MD) Auditor Course ● 2010/35/EU Transportable…" at bounding box center [574, 443] width 418 height 1158
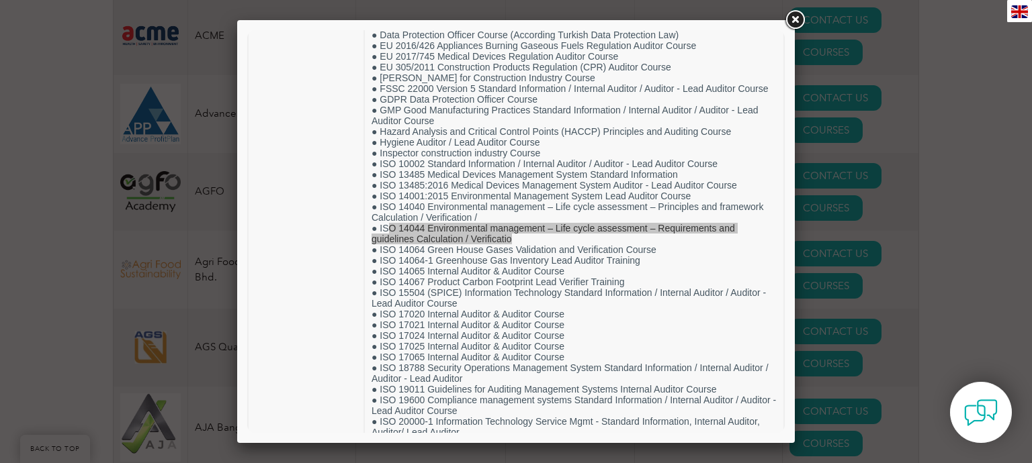
click at [799, 19] on link at bounding box center [794, 20] width 24 height 24
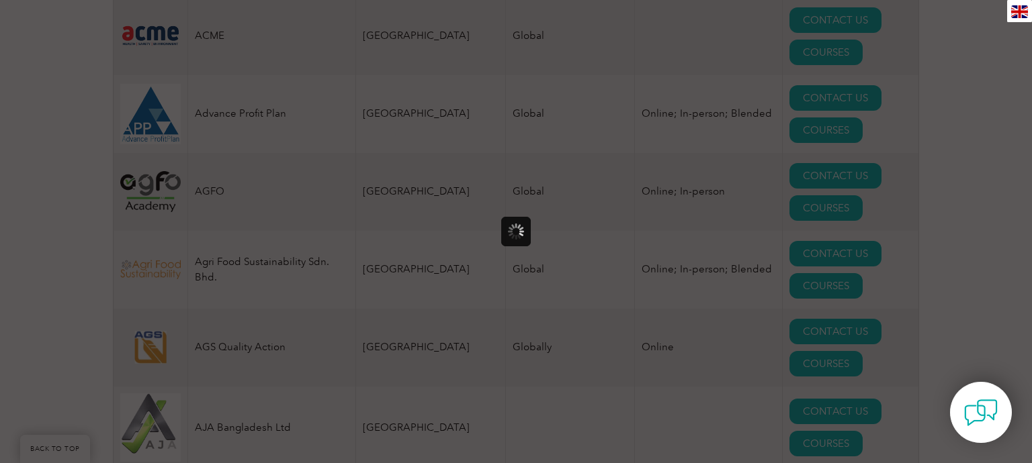
scroll to position [0, 0]
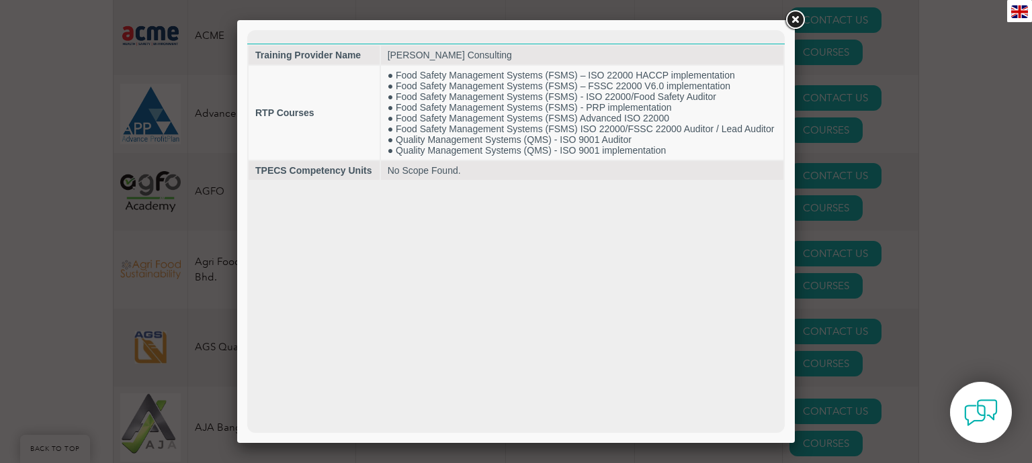
click at [797, 20] on link at bounding box center [794, 20] width 24 height 24
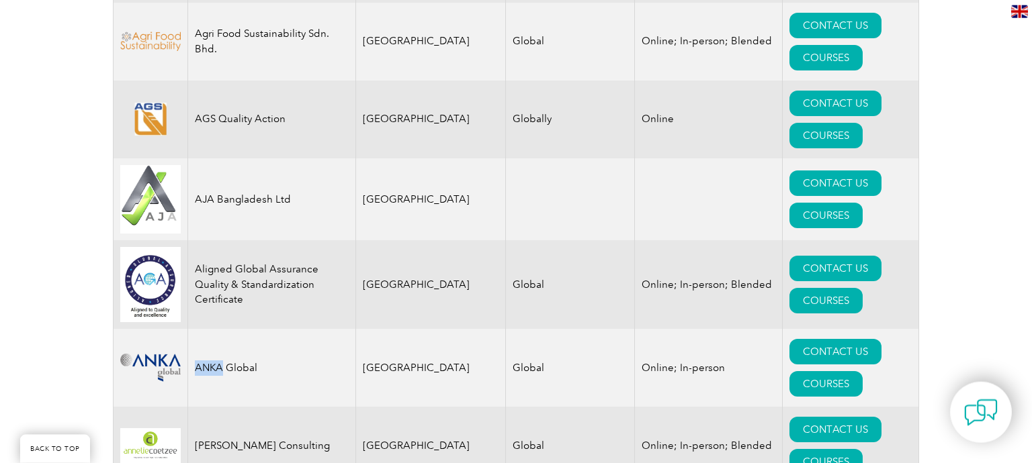
scroll to position [1457, 0]
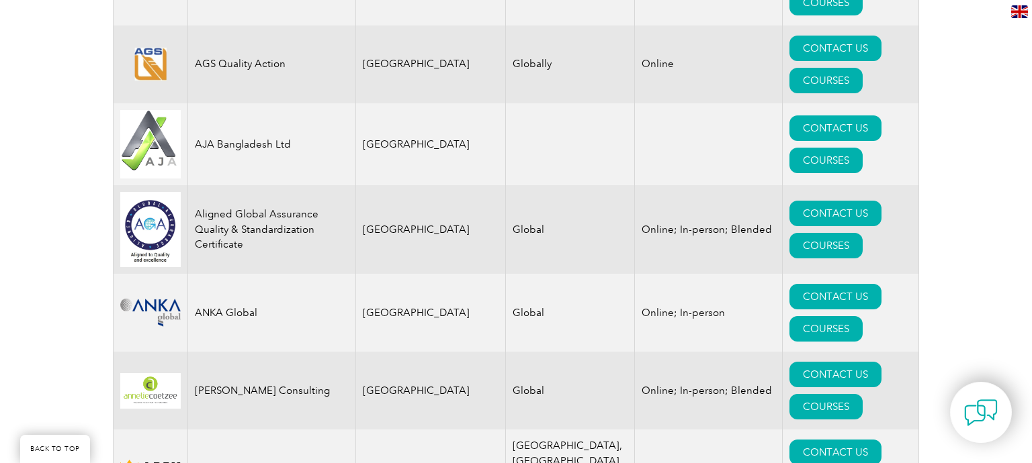
drag, startPoint x: 266, startPoint y: 224, endPoint x: 557, endPoint y: 244, distance: 292.2
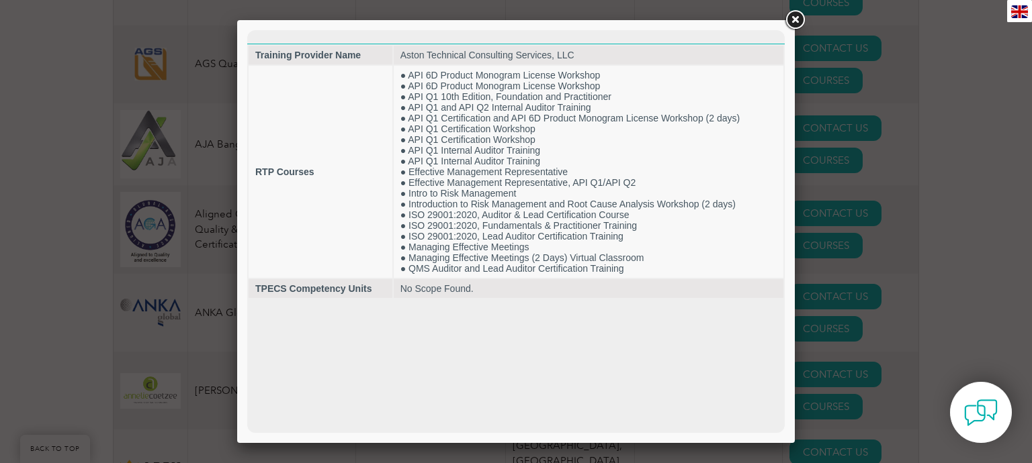
scroll to position [0, 0]
click at [42, 329] on div at bounding box center [516, 231] width 1032 height 463
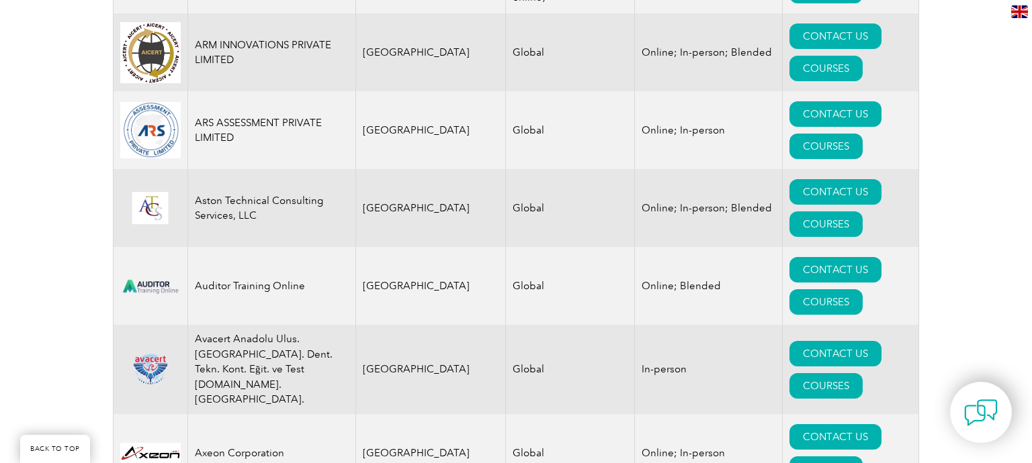
scroll to position [1953, 0]
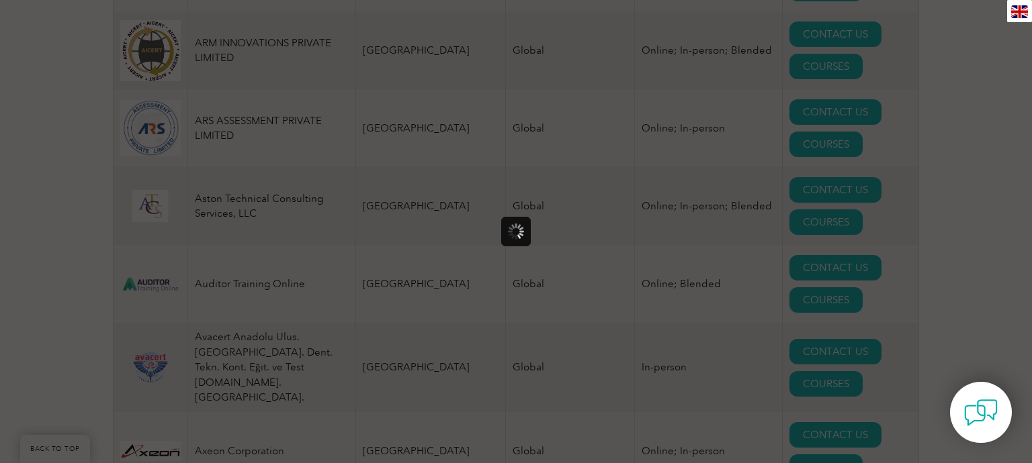
scroll to position [0, 0]
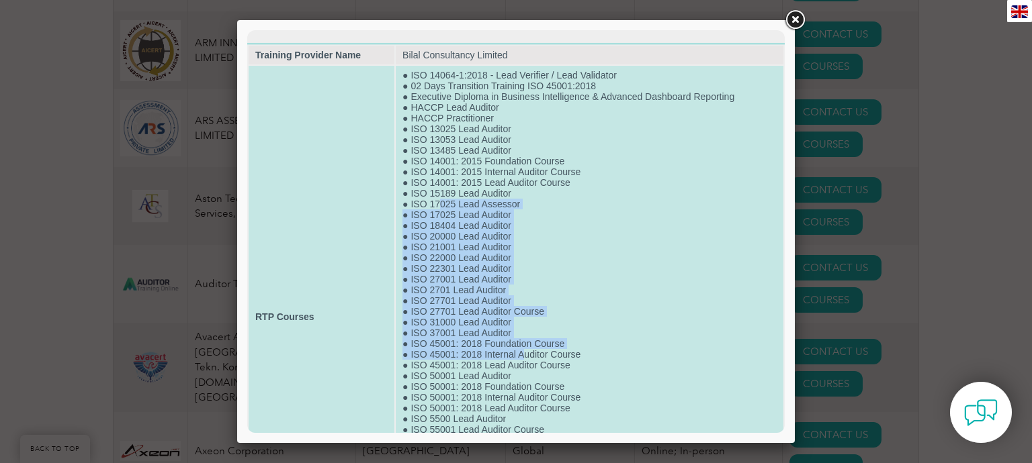
drag, startPoint x: 440, startPoint y: 207, endPoint x: 527, endPoint y: 372, distance: 186.6
click at [527, 372] on td "● ISO 14064-1:2018 - Lead Verifier / Lead Validator ● 02 Days Transition Traini…" at bounding box center [590, 317] width 388 height 502
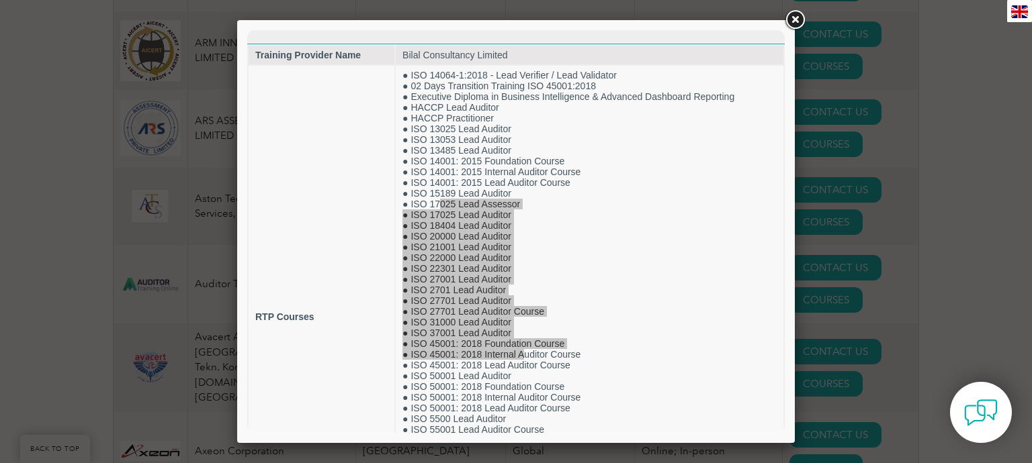
click at [791, 21] on link at bounding box center [794, 20] width 24 height 24
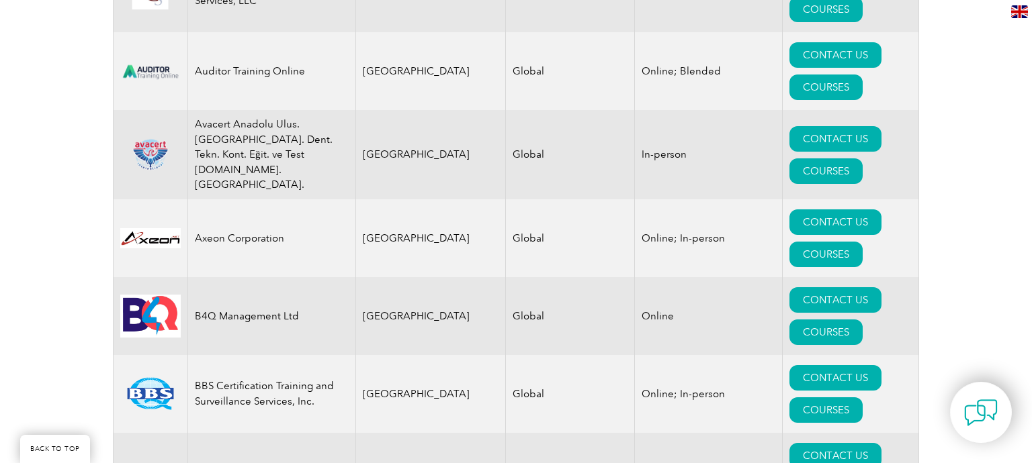
scroll to position [2237, 0]
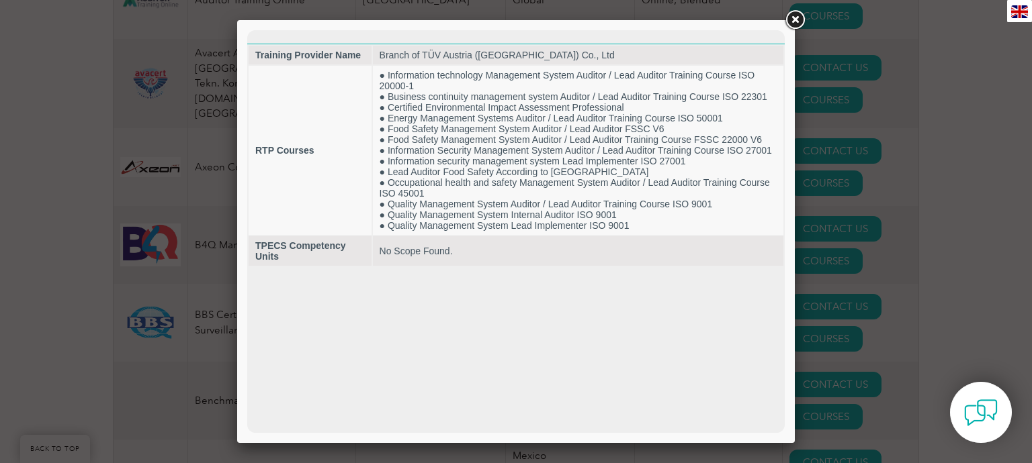
scroll to position [0, 0]
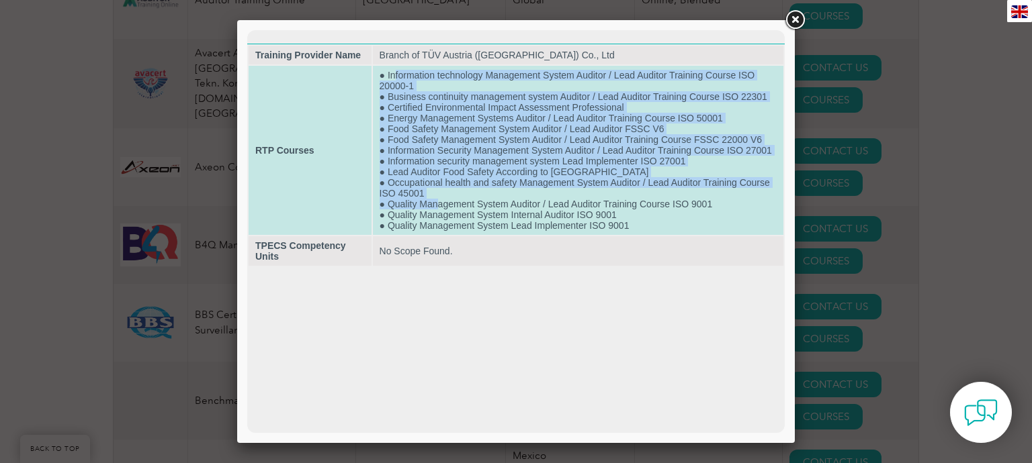
drag, startPoint x: 396, startPoint y: 79, endPoint x: 439, endPoint y: 212, distance: 140.0
click at [439, 212] on td "● Information technology Management System Auditor / Lead Auditor Training Cour…" at bounding box center [578, 150] width 410 height 169
click at [451, 116] on td "● Information technology Management System Auditor / Lead Auditor Training Cour…" at bounding box center [578, 150] width 410 height 169
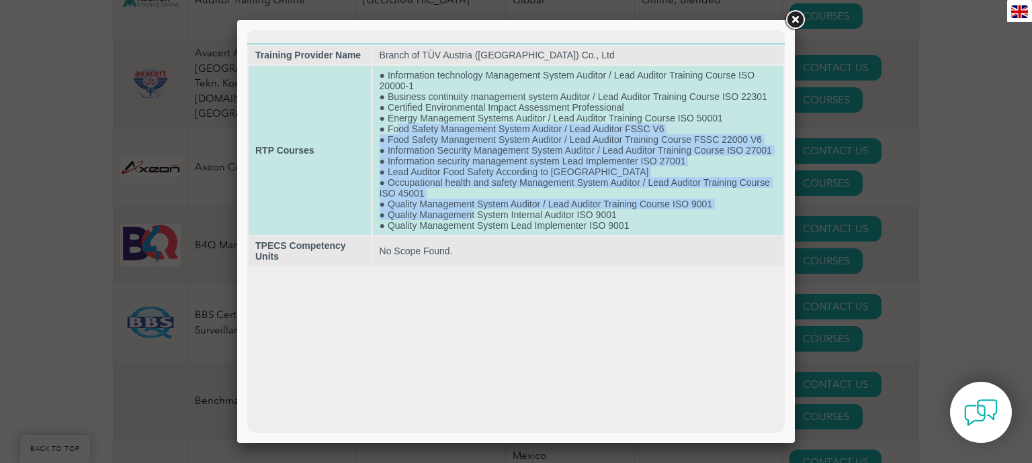
drag, startPoint x: 399, startPoint y: 130, endPoint x: 470, endPoint y: 222, distance: 115.8
click at [470, 222] on td "● Information technology Management System Auditor / Lead Auditor Training Cour…" at bounding box center [578, 150] width 410 height 169
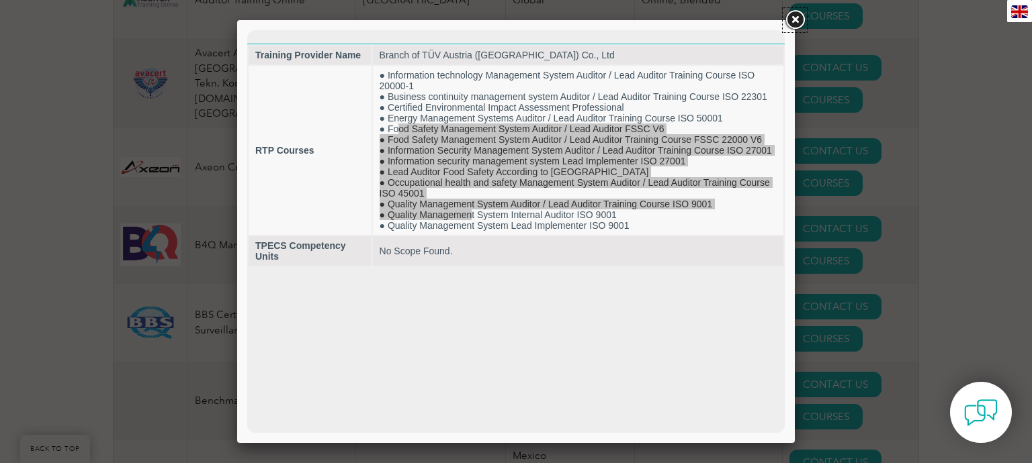
drag, startPoint x: 791, startPoint y: 16, endPoint x: 762, endPoint y: 36, distance: 35.4
click at [791, 16] on link at bounding box center [794, 20] width 24 height 24
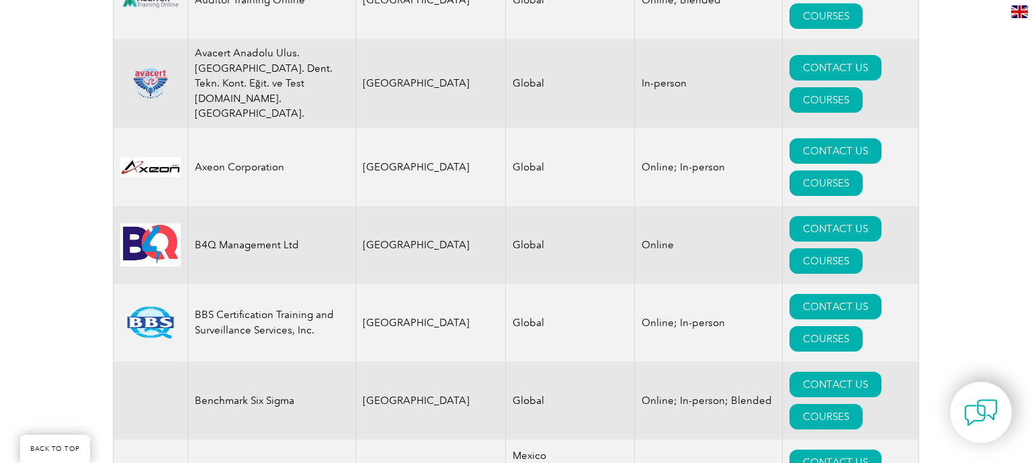
drag, startPoint x: 205, startPoint y: 326, endPoint x: 289, endPoint y: 341, distance: 85.1
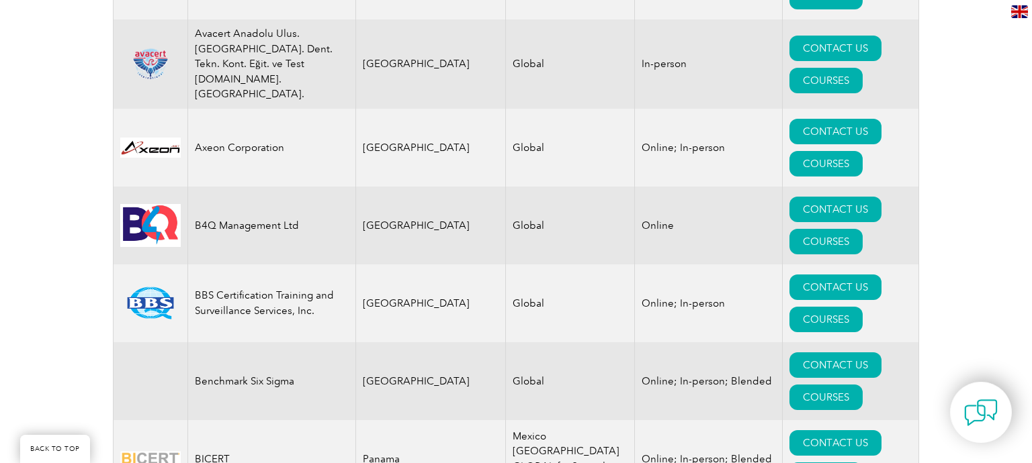
scroll to position [2308, 0]
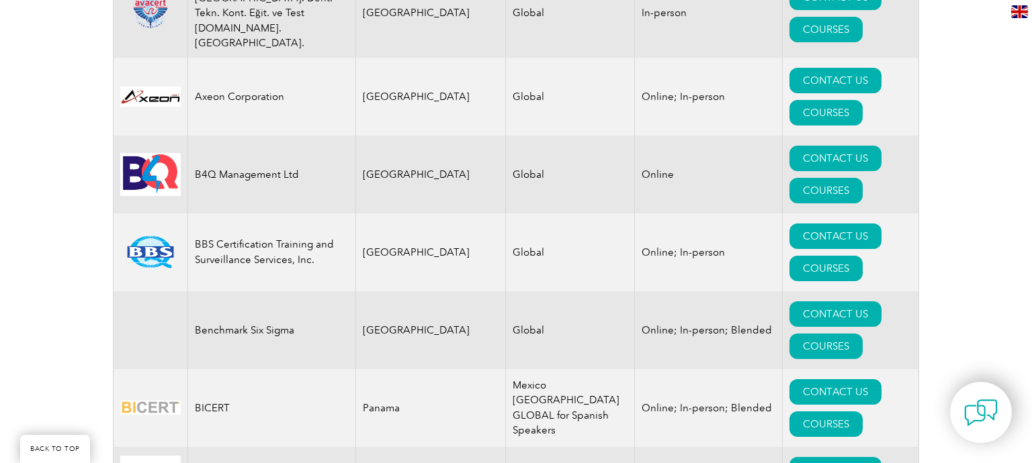
drag, startPoint x: 502, startPoint y: 270, endPoint x: 545, endPoint y: 275, distance: 43.2
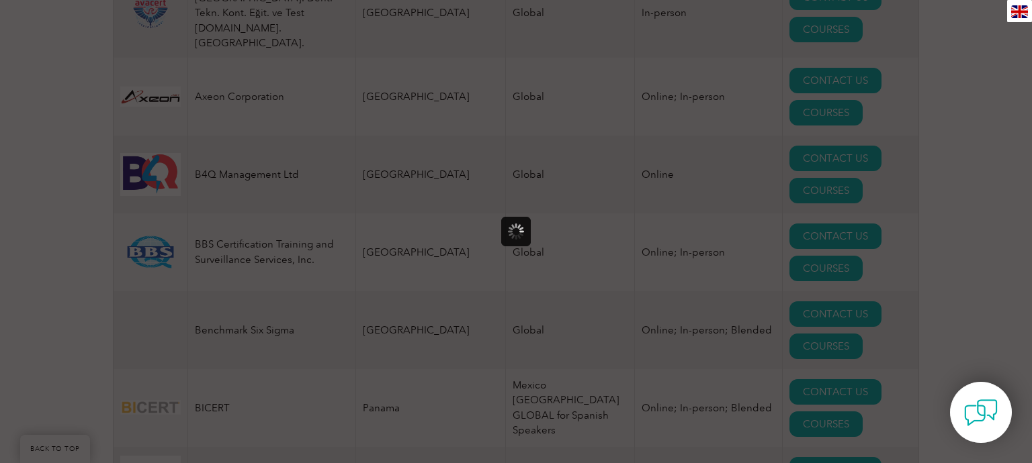
scroll to position [0, 0]
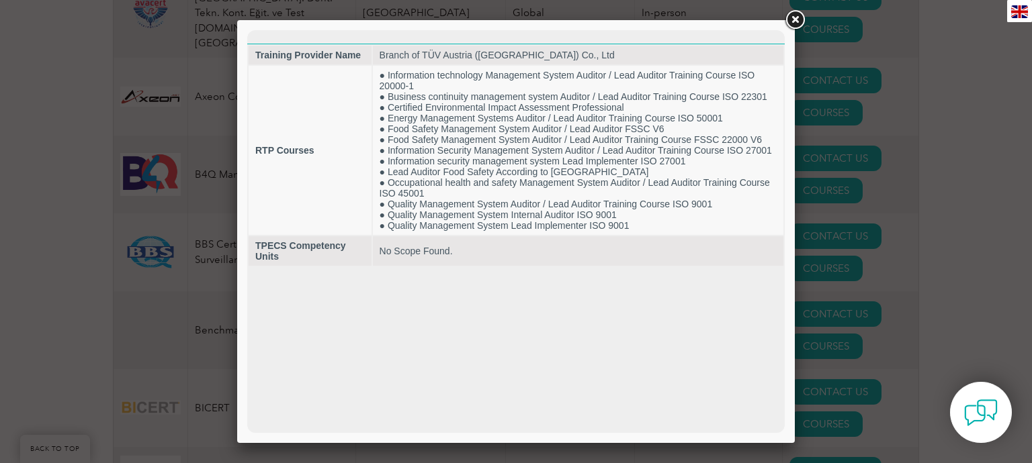
click at [798, 17] on link at bounding box center [794, 20] width 24 height 24
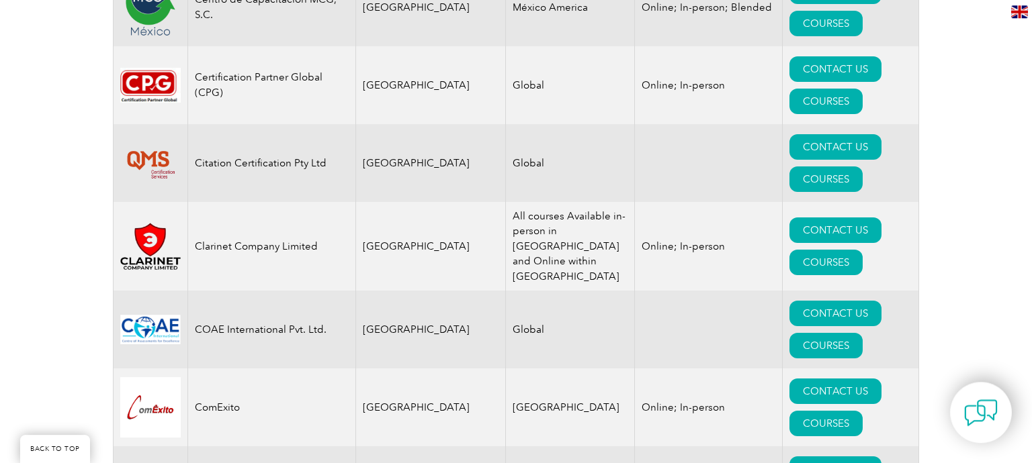
scroll to position [4223, 0]
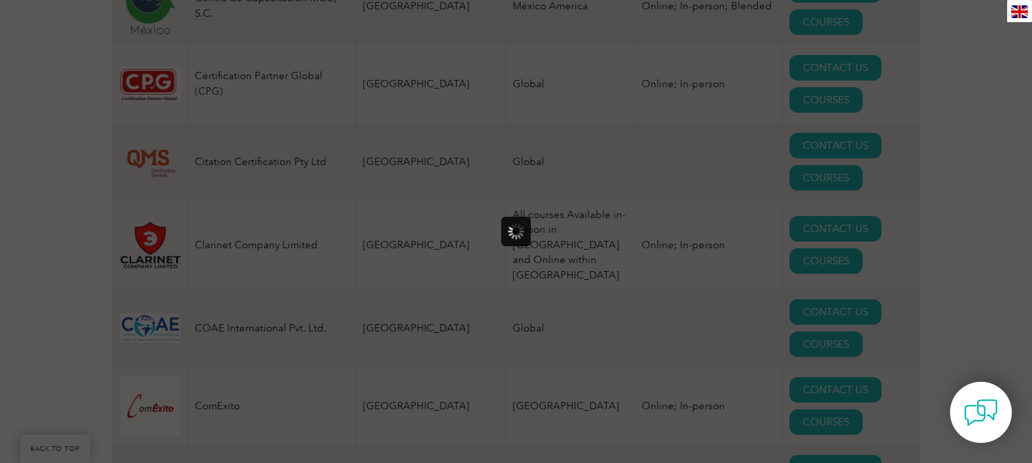
scroll to position [0, 0]
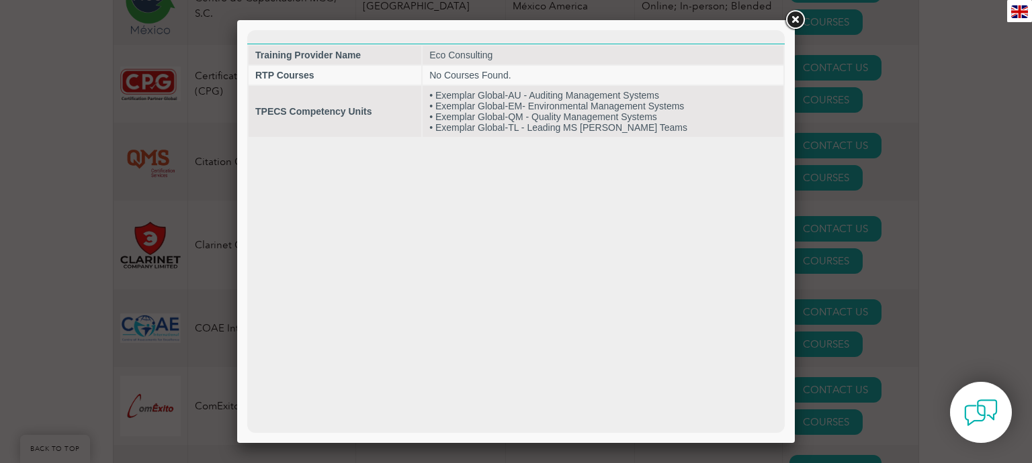
click at [792, 13] on link at bounding box center [794, 20] width 24 height 24
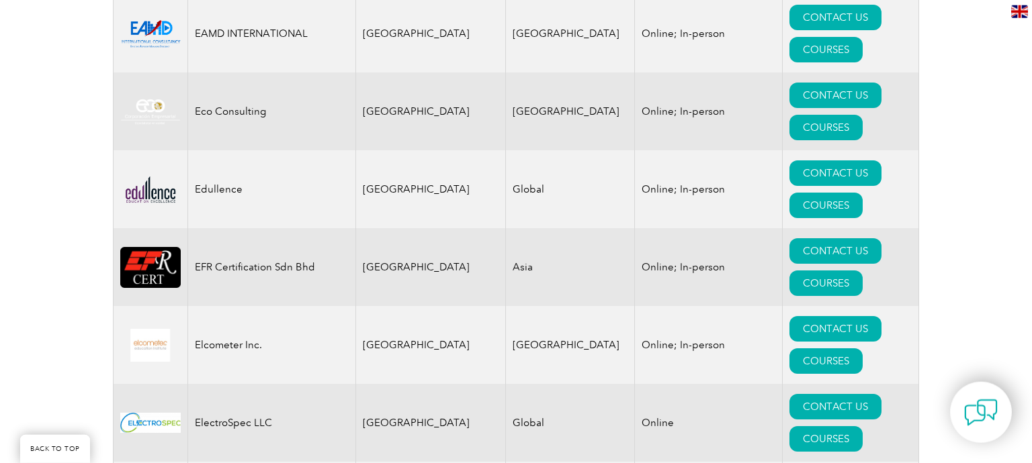
scroll to position [6138, 0]
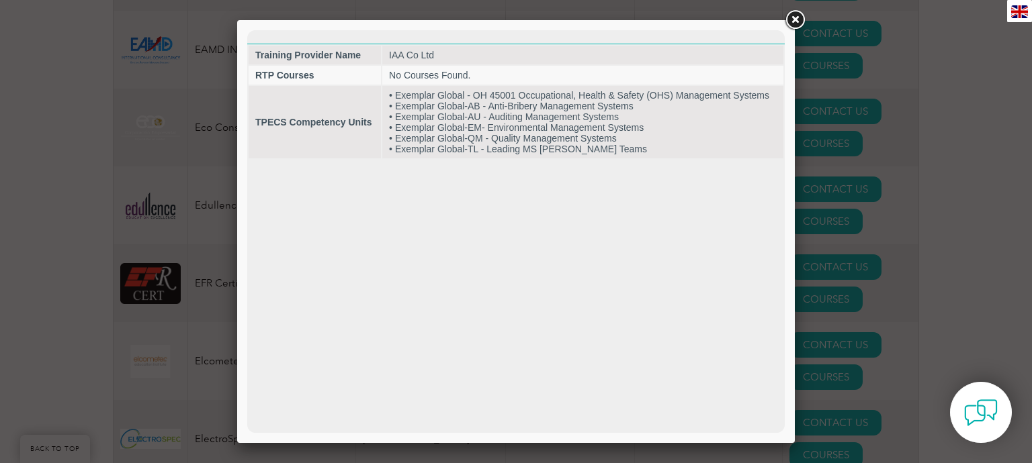
scroll to position [0, 0]
click at [789, 15] on link at bounding box center [794, 20] width 24 height 24
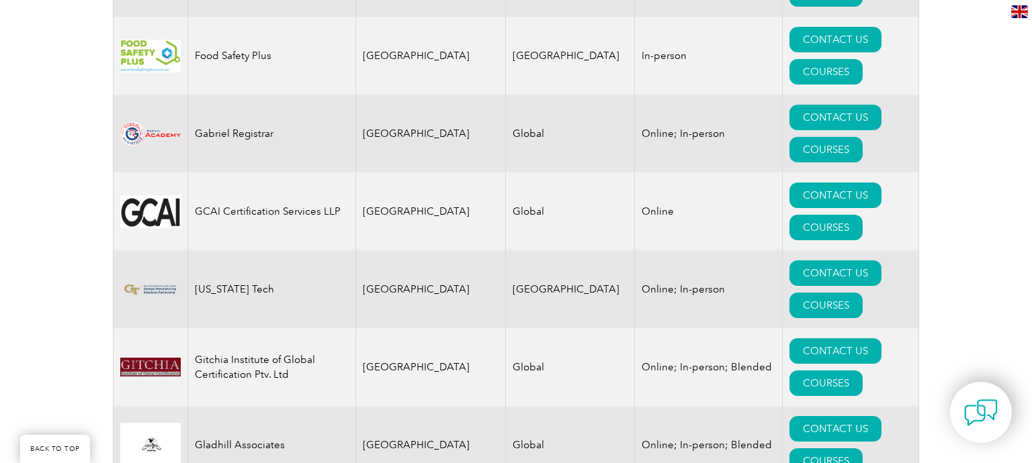
scroll to position [7556, 0]
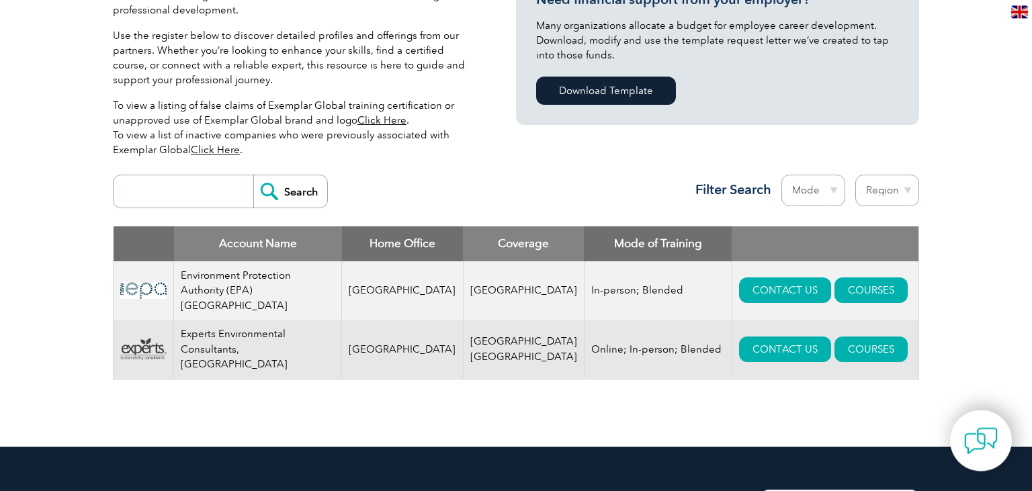
scroll to position [425, 0]
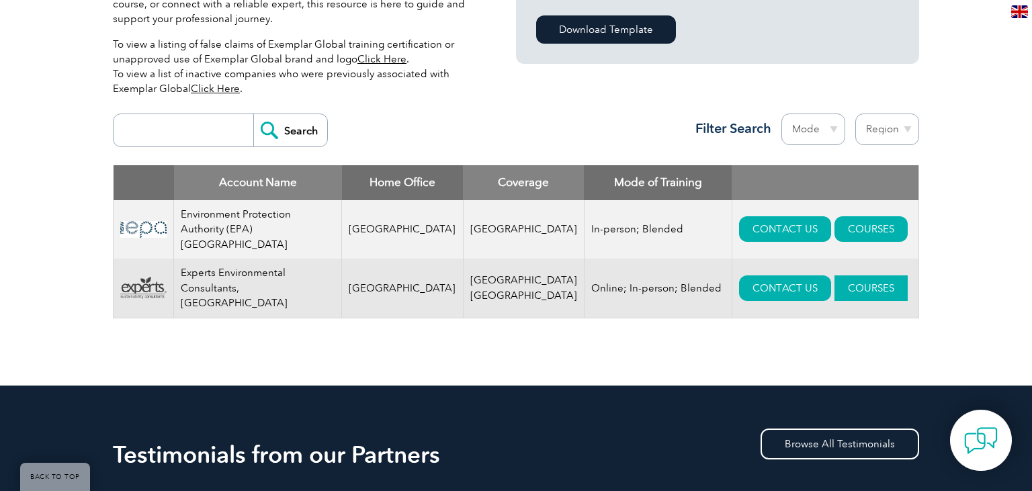
click at [834, 275] on link "COURSES" at bounding box center [870, 288] width 73 height 26
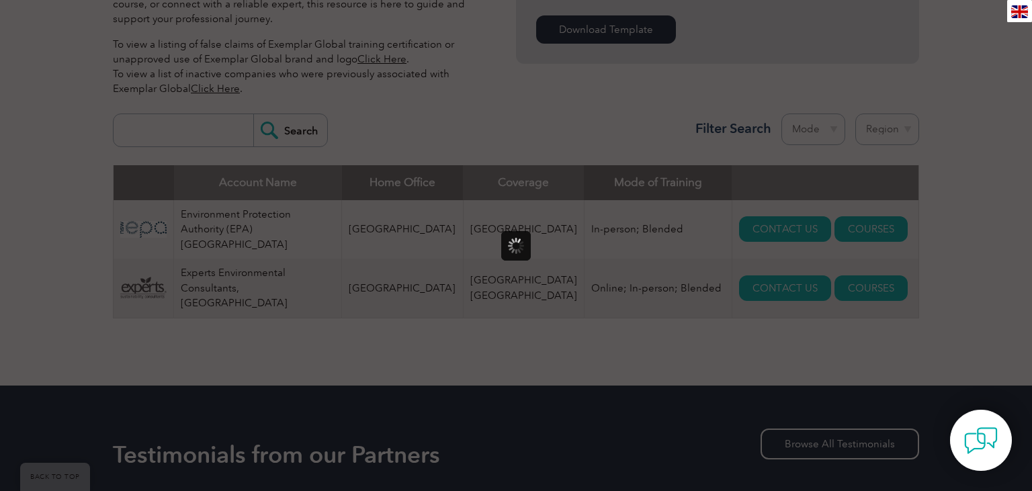
scroll to position [0, 0]
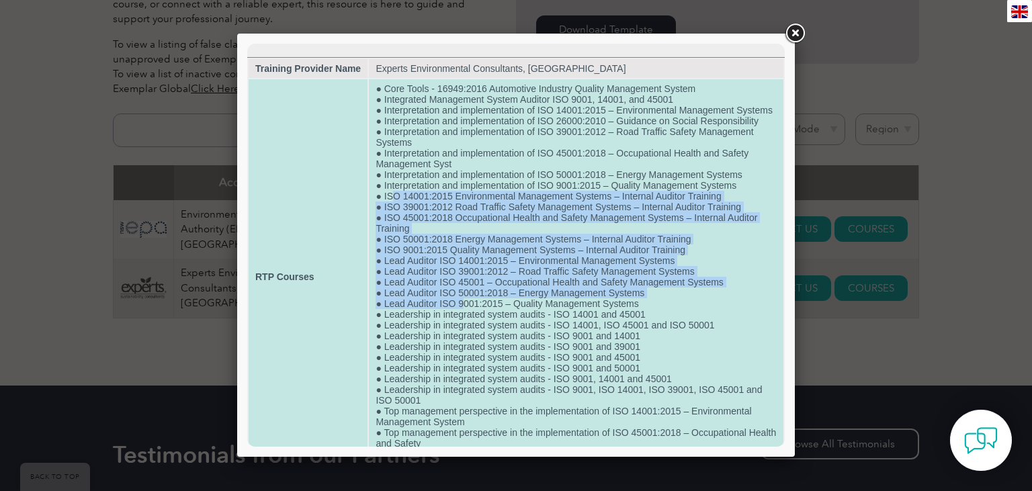
drag, startPoint x: 396, startPoint y: 203, endPoint x: 465, endPoint y: 313, distance: 130.1
click at [465, 313] on td "● Core Tools - 16949:2016 Automotive Industry Quality Management System ● Integ…" at bounding box center [576, 276] width 414 height 395
click at [480, 202] on td "● Core Tools - 16949:2016 Automotive Industry Quality Management System ● Integ…" at bounding box center [576, 276] width 414 height 395
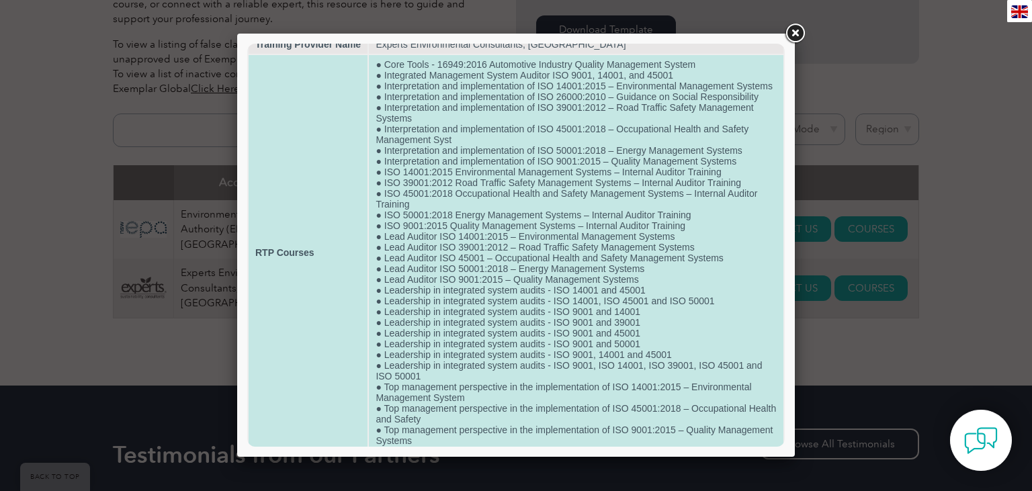
scroll to position [71, 0]
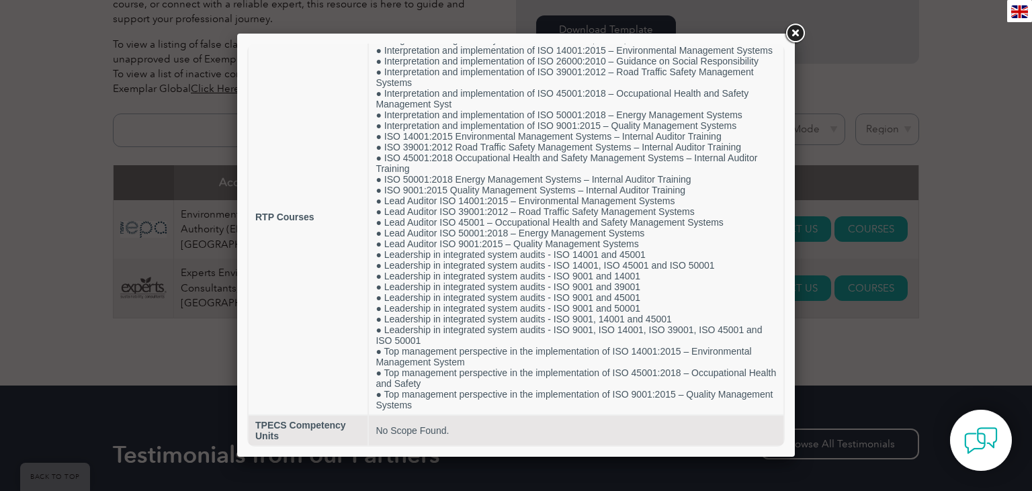
click at [802, 34] on link at bounding box center [794, 33] width 24 height 24
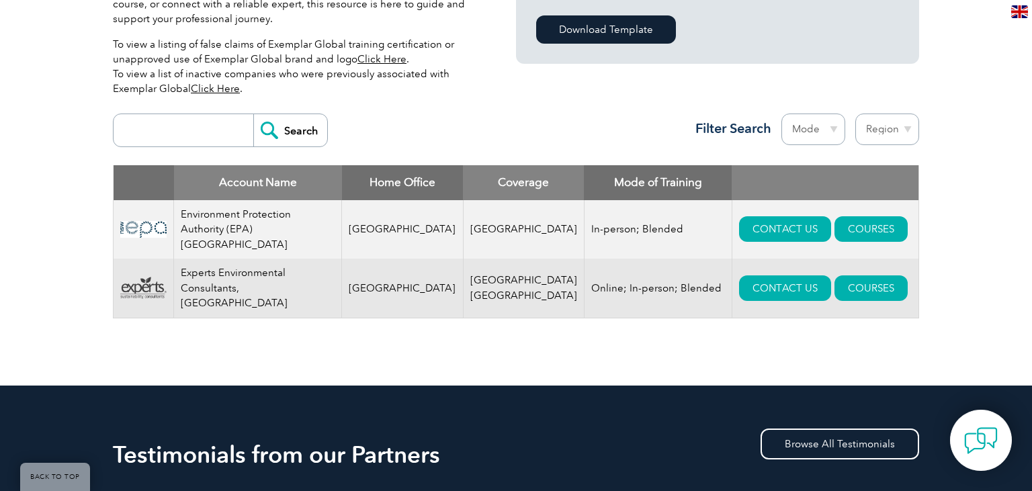
click at [167, 140] on input "search" at bounding box center [186, 130] width 133 height 32
